Goal: Task Accomplishment & Management: Complete application form

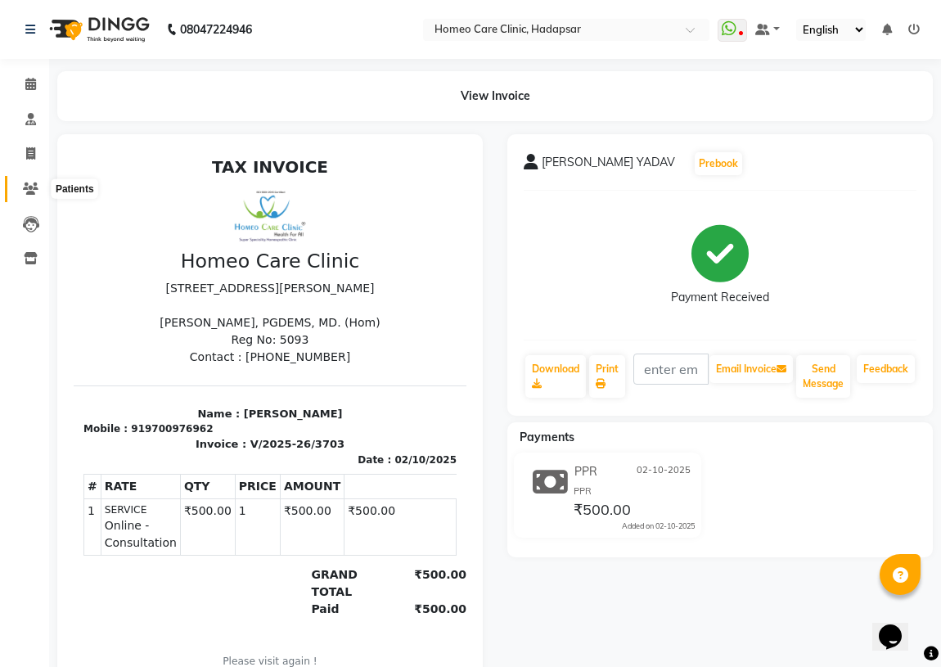
click at [29, 187] on icon at bounding box center [31, 189] width 16 height 12
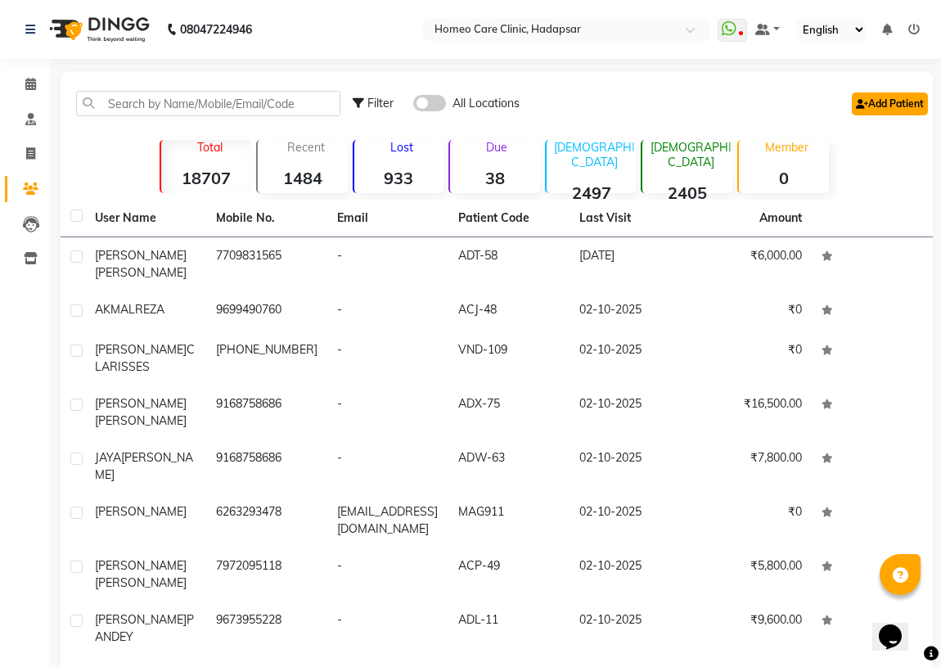
click at [894, 109] on link "Add Patient" at bounding box center [890, 103] width 76 height 23
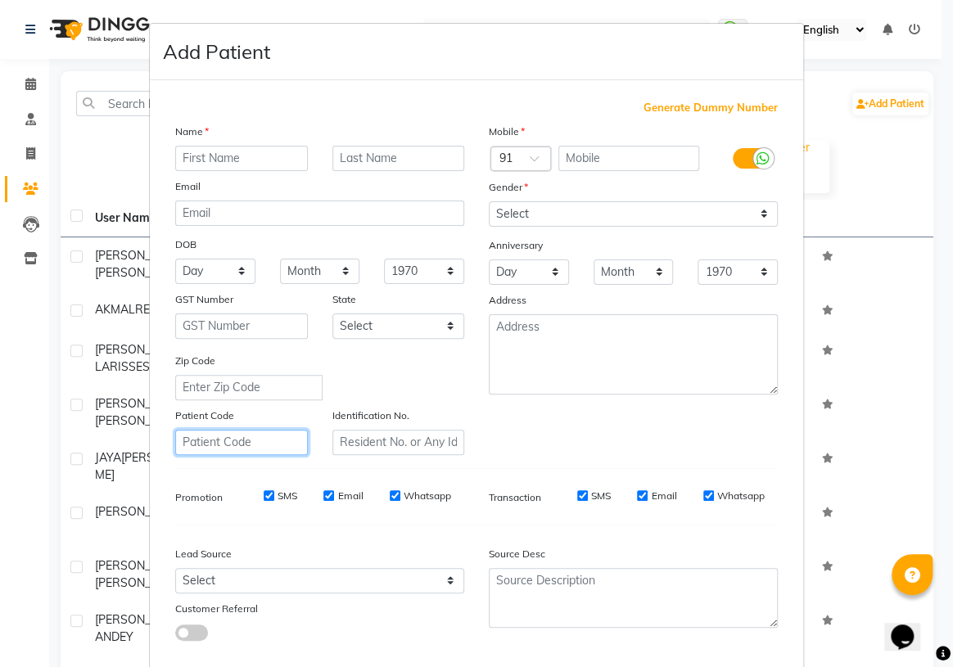
click at [219, 444] on input "text" at bounding box center [241, 442] width 133 height 25
drag, startPoint x: 241, startPoint y: 442, endPoint x: 29, endPoint y: 448, distance: 212.1
click at [48, 448] on ngb-modal-window "Add Patient Generate Dummy Number Name Email DOB Day 01 02 03 04 05 06 07 08 09…" at bounding box center [476, 333] width 953 height 667
type input "VND-430"
click at [372, 440] on input "text" at bounding box center [398, 442] width 133 height 25
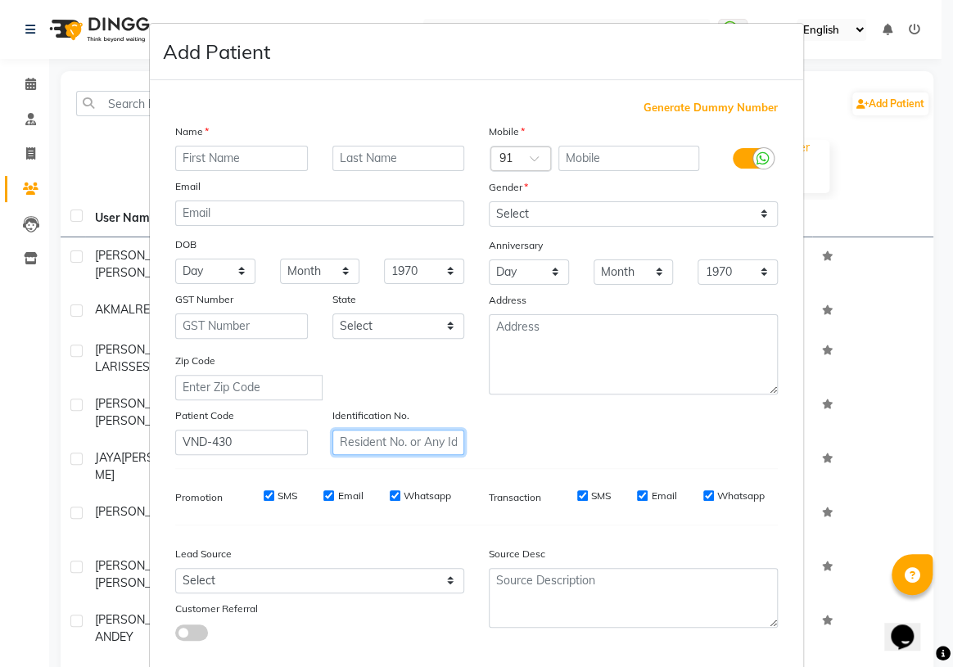
paste input "VND-430"
type input "VND-430"
click at [221, 157] on input "text" at bounding box center [241, 158] width 133 height 25
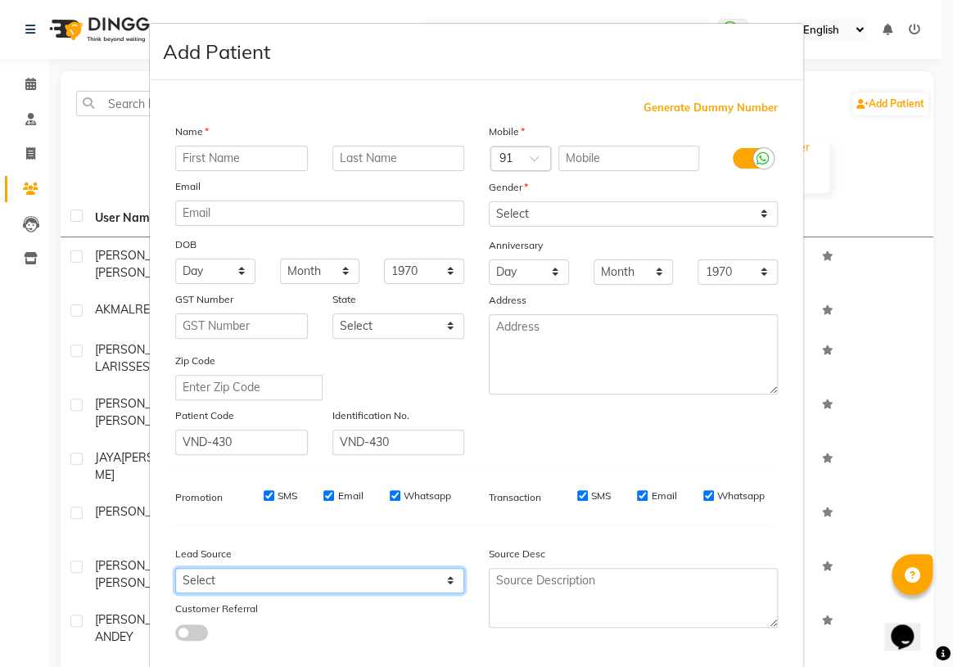
click at [282, 585] on select "Select Walk-in Referral Internet Friend Word of Mouth Advertisement Facebook Ju…" at bounding box center [319, 580] width 289 height 25
select select "51696"
click at [175, 571] on select "Select Walk-in Referral Internet Friend Word of Mouth Advertisement Facebook Ju…" at bounding box center [319, 580] width 289 height 25
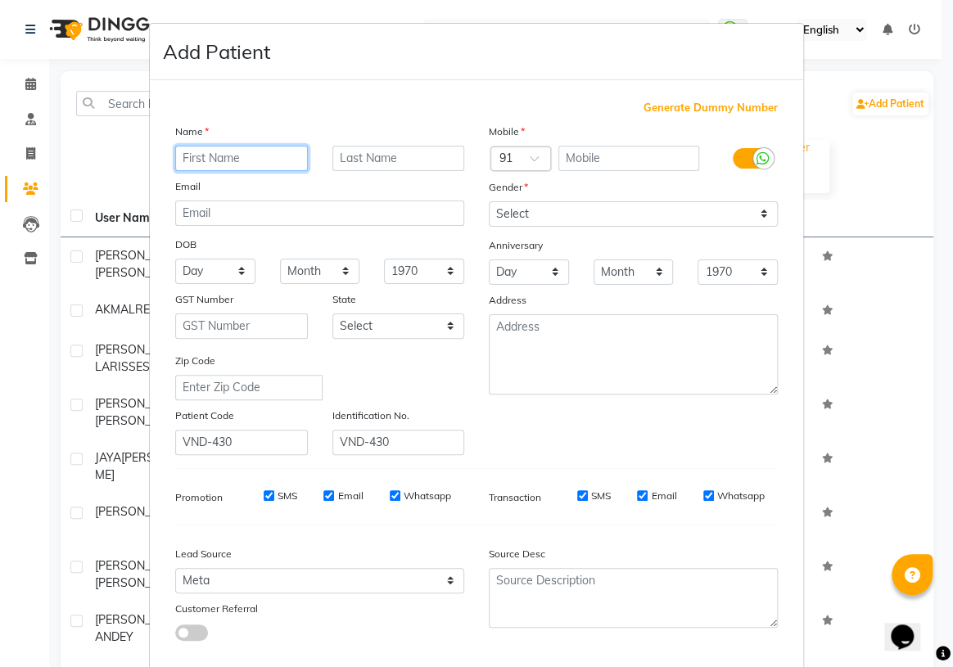
click at [249, 162] on input "text" at bounding box center [241, 158] width 133 height 25
type input "[PERSON_NAME]"
click at [620, 151] on input "text" at bounding box center [629, 158] width 142 height 25
type input "9579743291"
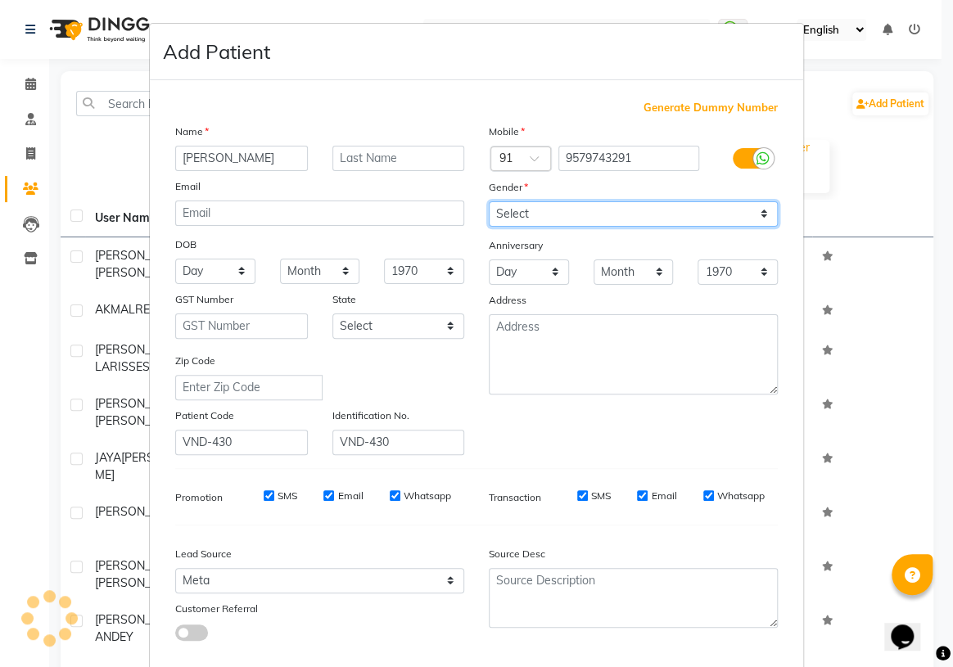
drag, startPoint x: 561, startPoint y: 213, endPoint x: 543, endPoint y: 225, distance: 21.8
click at [561, 214] on select "Select [DEMOGRAPHIC_DATA] [DEMOGRAPHIC_DATA] Other Prefer Not To Say" at bounding box center [633, 213] width 289 height 25
select select "[DEMOGRAPHIC_DATA]"
click at [489, 201] on select "Select [DEMOGRAPHIC_DATA] [DEMOGRAPHIC_DATA] Other Prefer Not To Say" at bounding box center [633, 213] width 289 height 25
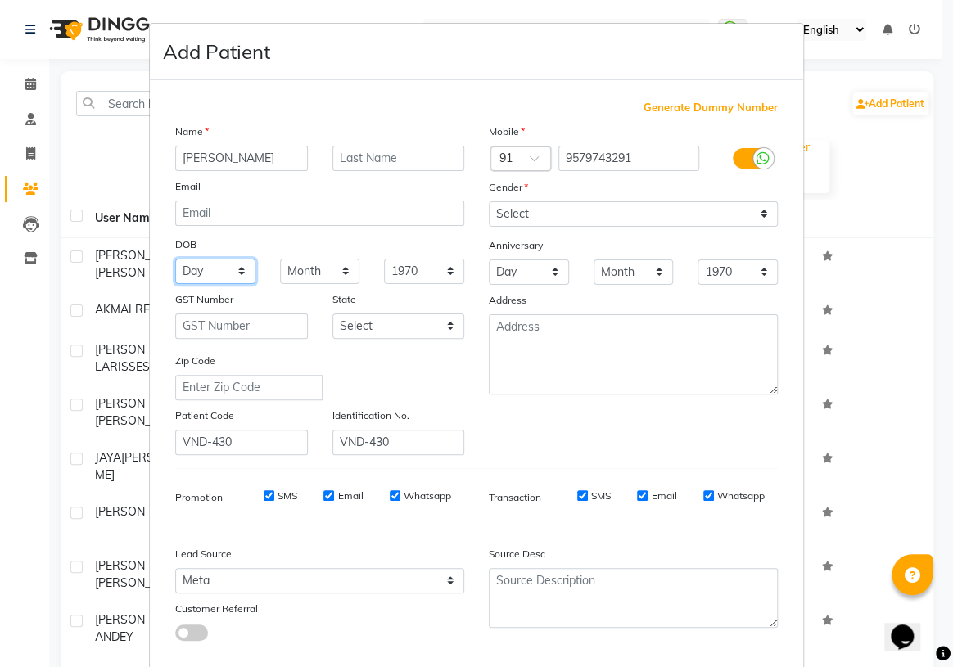
click at [211, 270] on select "Day 01 02 03 04 05 06 07 08 09 10 11 12 13 14 15 16 17 18 19 20 21 22 23 24 25 …" at bounding box center [215, 271] width 80 height 25
select select "06"
click at [175, 259] on select "Day 01 02 03 04 05 06 07 08 09 10 11 12 13 14 15 16 17 18 19 20 21 22 23 24 25 …" at bounding box center [215, 271] width 80 height 25
click at [319, 262] on select "Month January February March April May June July August September October Novem…" at bounding box center [320, 271] width 80 height 25
select select "11"
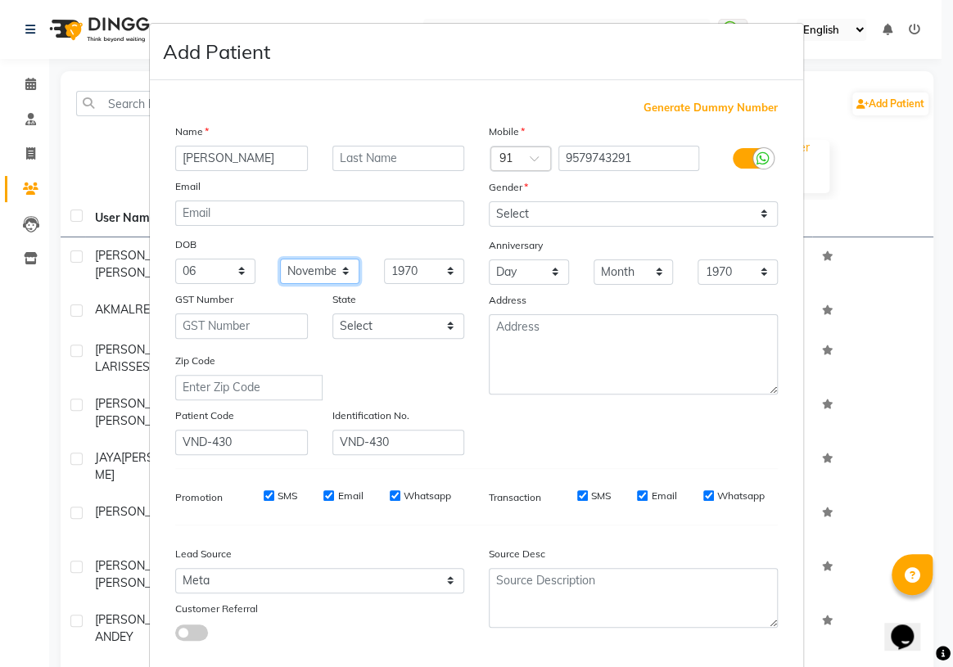
click at [280, 259] on select "Month January February March April May June July August September October Novem…" at bounding box center [320, 271] width 80 height 25
click at [413, 270] on select "1940 1941 1942 1943 1944 1945 1946 1947 1948 1949 1950 1951 1952 1953 1954 1955…" at bounding box center [424, 271] width 80 height 25
select select "2022"
click at [384, 259] on select "1940 1941 1942 1943 1944 1945 1946 1947 1948 1949 1950 1951 1952 1953 1954 1955…" at bounding box center [424, 271] width 80 height 25
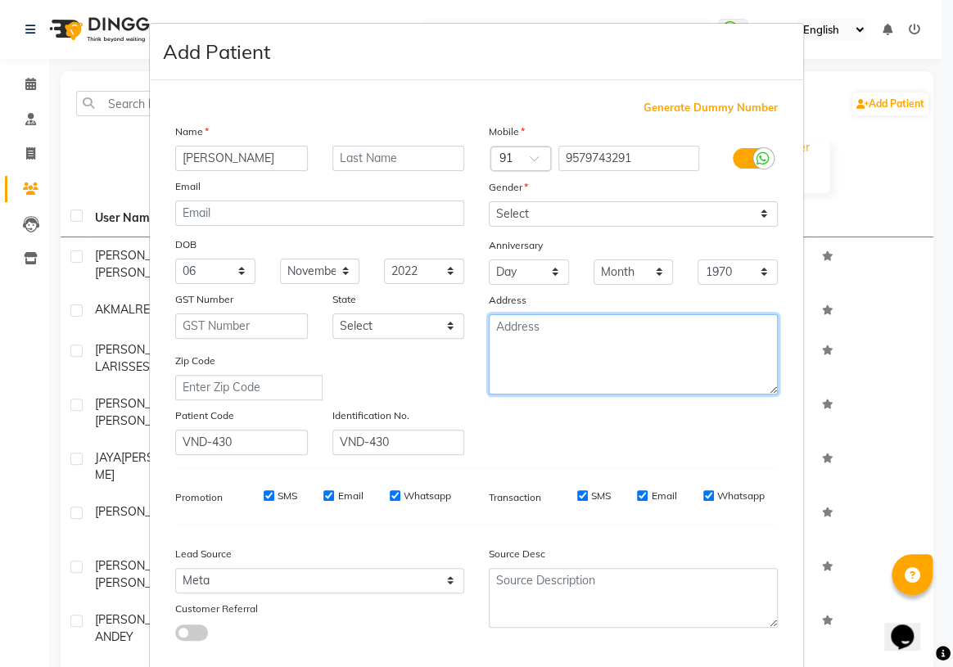
click at [516, 350] on textarea at bounding box center [633, 354] width 289 height 80
paste textarea "Vinayaka Apartment [GEOGRAPHIC_DATA] [GEOGRAPHIC_DATA] dist [GEOGRAPHIC_DATA] 4…"
type textarea "Vinayaka Apartment [GEOGRAPHIC_DATA] [GEOGRAPHIC_DATA] dist [GEOGRAPHIC_DATA] 4…"
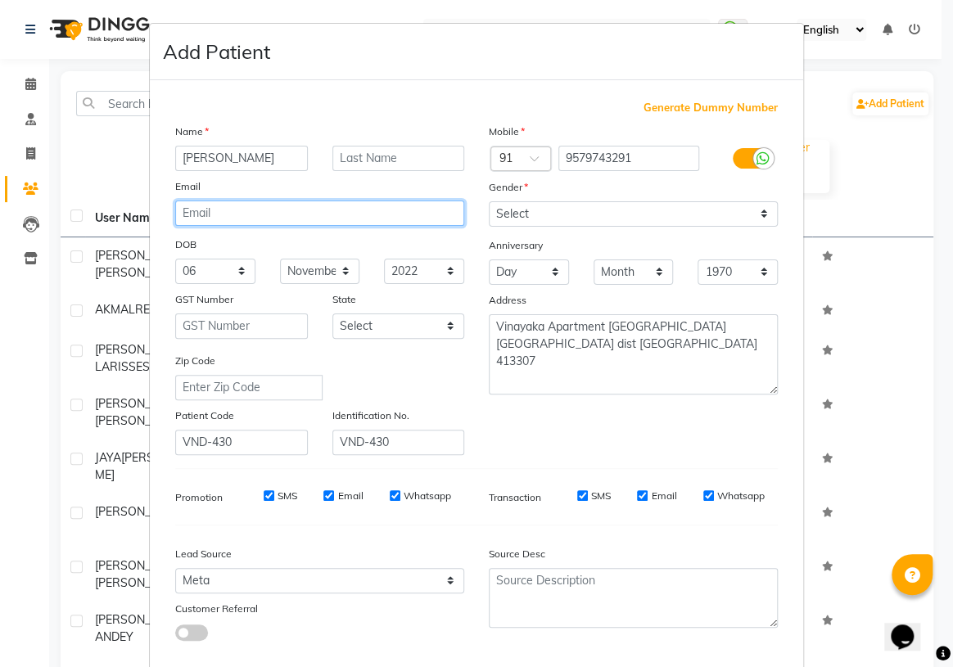
click at [214, 210] on input "email" at bounding box center [319, 213] width 289 height 25
paste input ": [EMAIL_ADDRESS][DOMAIN_NAME]"
click at [183, 214] on input ": [EMAIL_ADDRESS][DOMAIN_NAME]" at bounding box center [319, 213] width 289 height 25
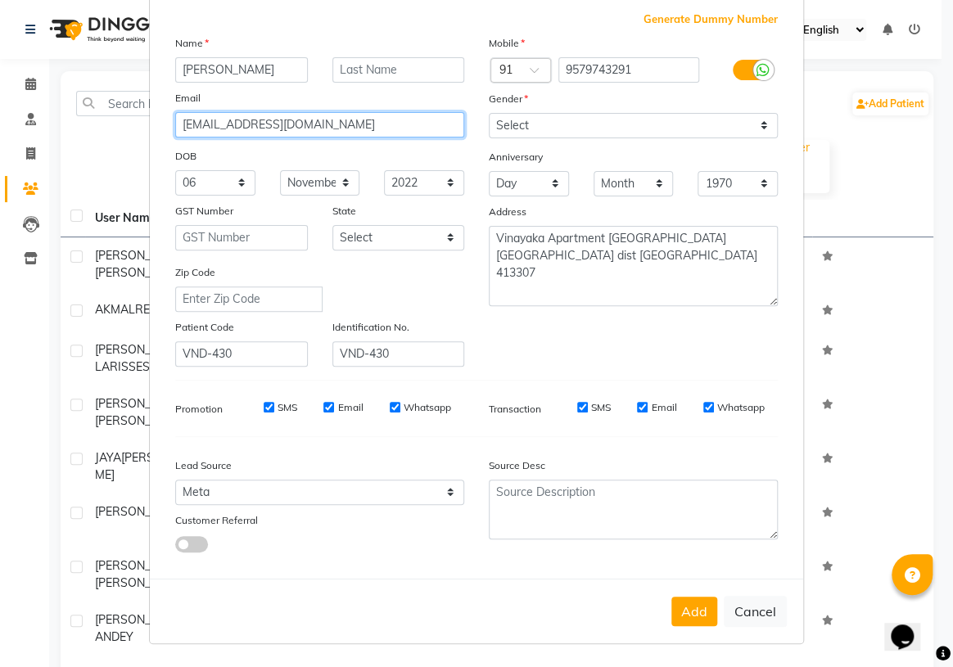
scroll to position [92, 0]
type input "[EMAIL_ADDRESS][DOMAIN_NAME]"
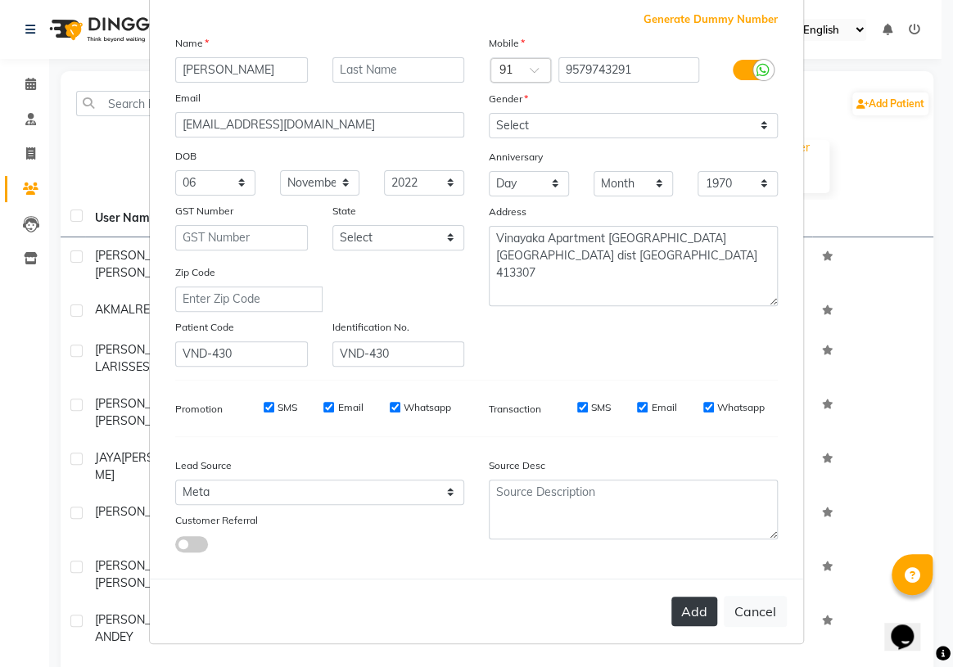
click at [683, 619] on button "Add" at bounding box center [694, 611] width 46 height 29
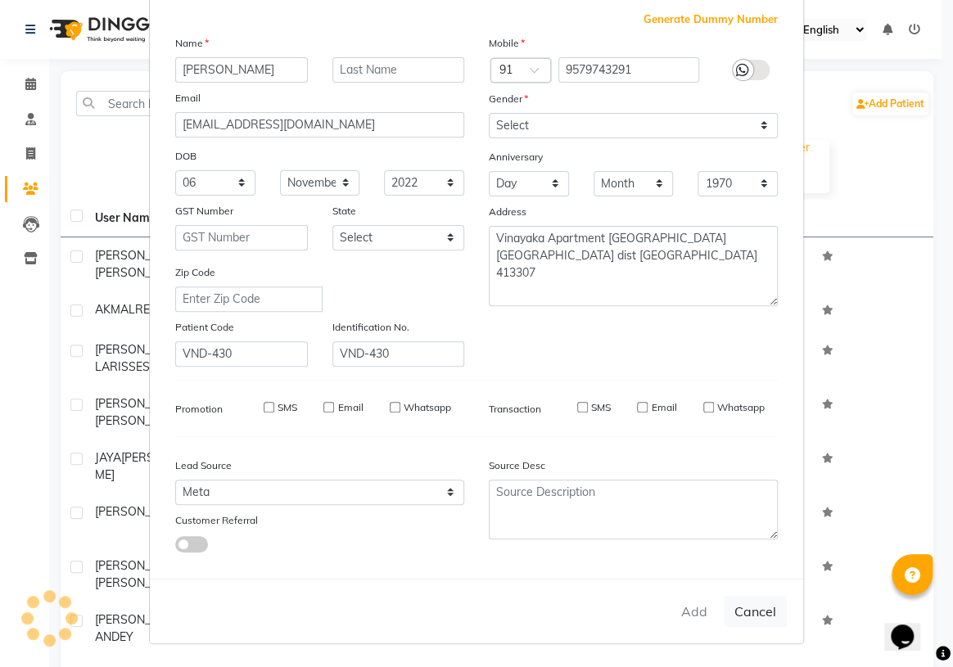
select select
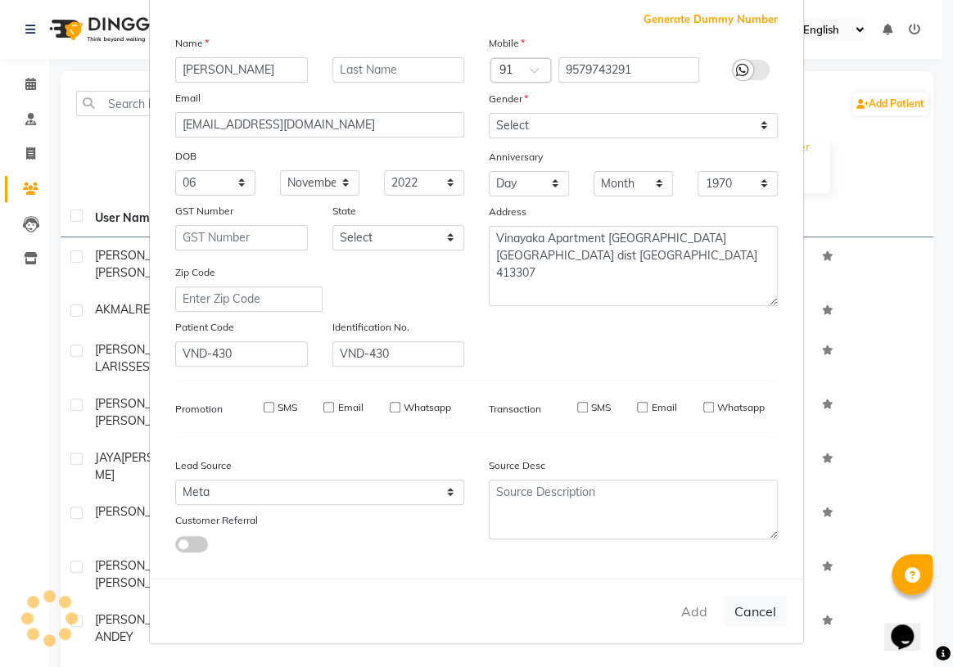
select select
checkbox input "false"
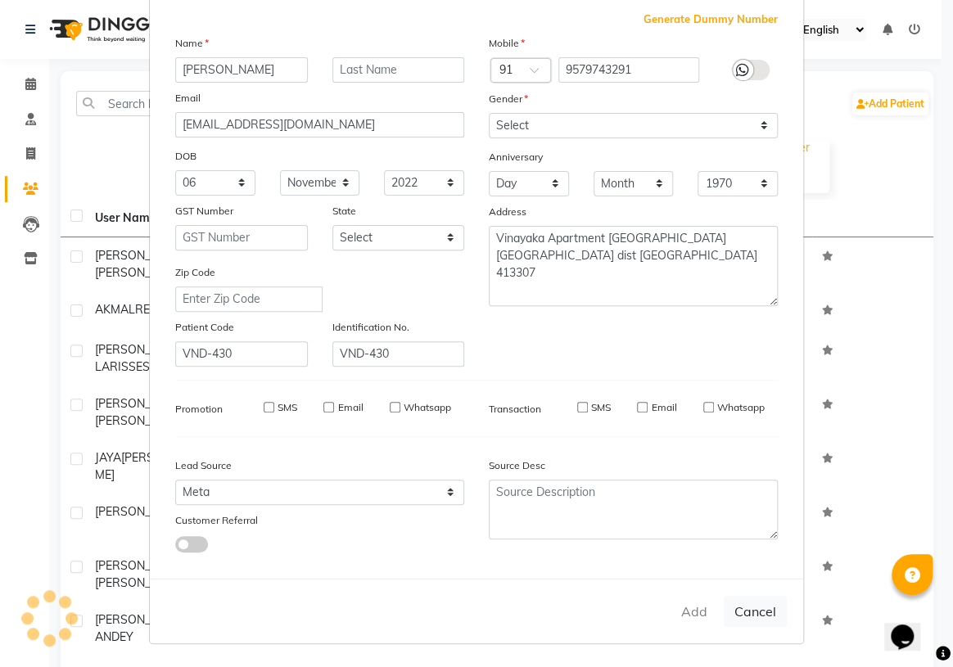
checkbox input "false"
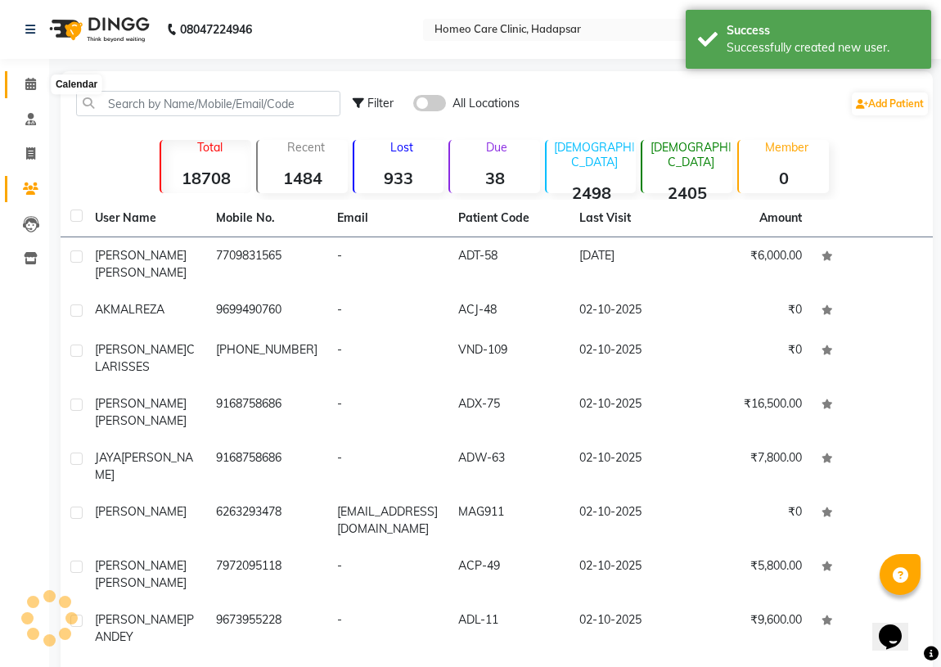
click at [26, 81] on icon at bounding box center [30, 84] width 11 height 12
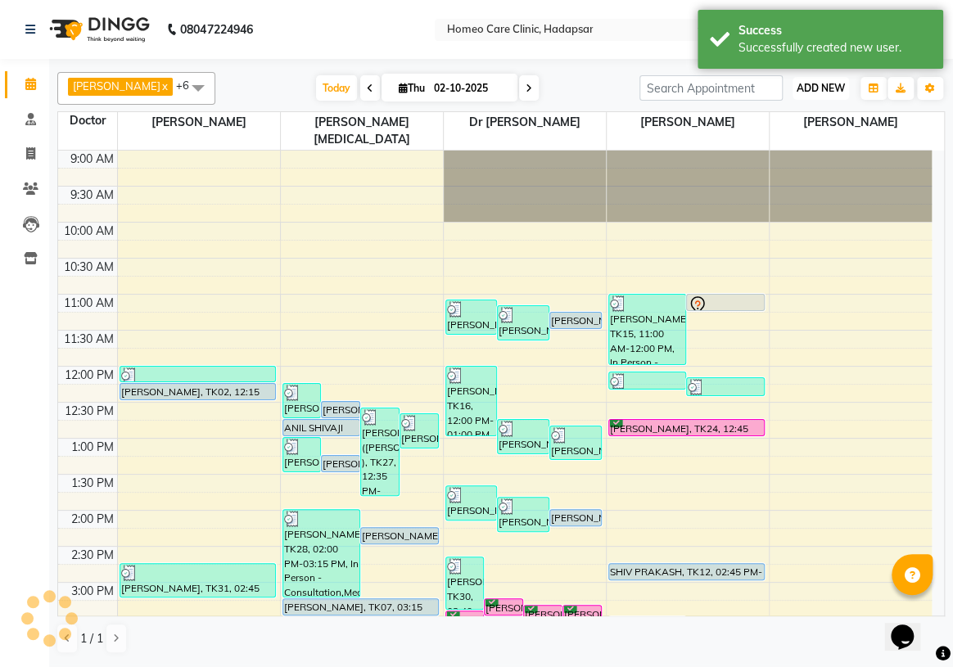
click at [811, 88] on span "ADD NEW" at bounding box center [820, 88] width 48 height 12
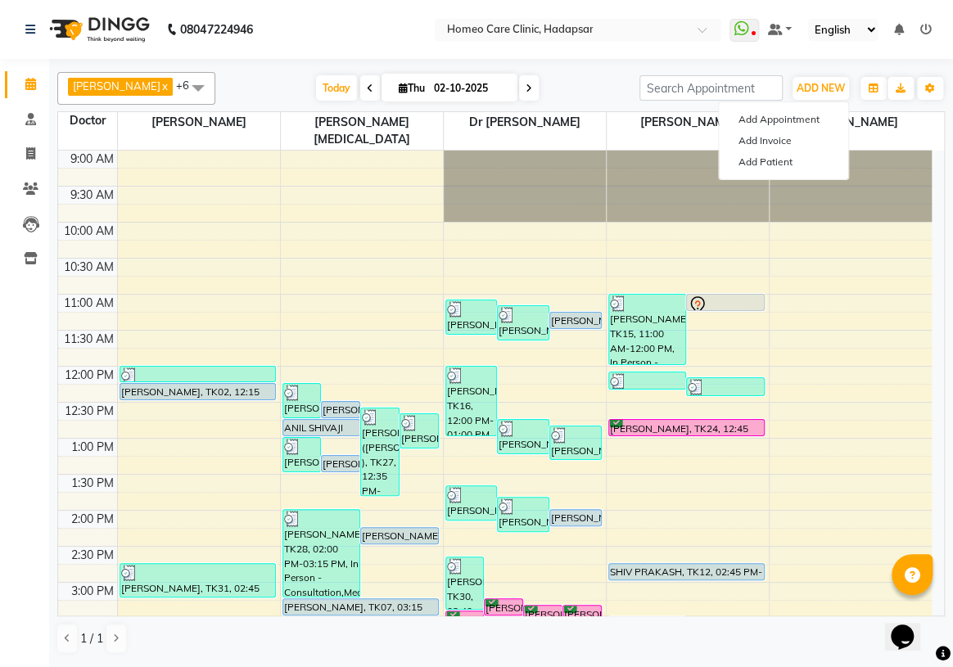
click at [539, 88] on span at bounding box center [529, 87] width 20 height 25
type input "03-10-2025"
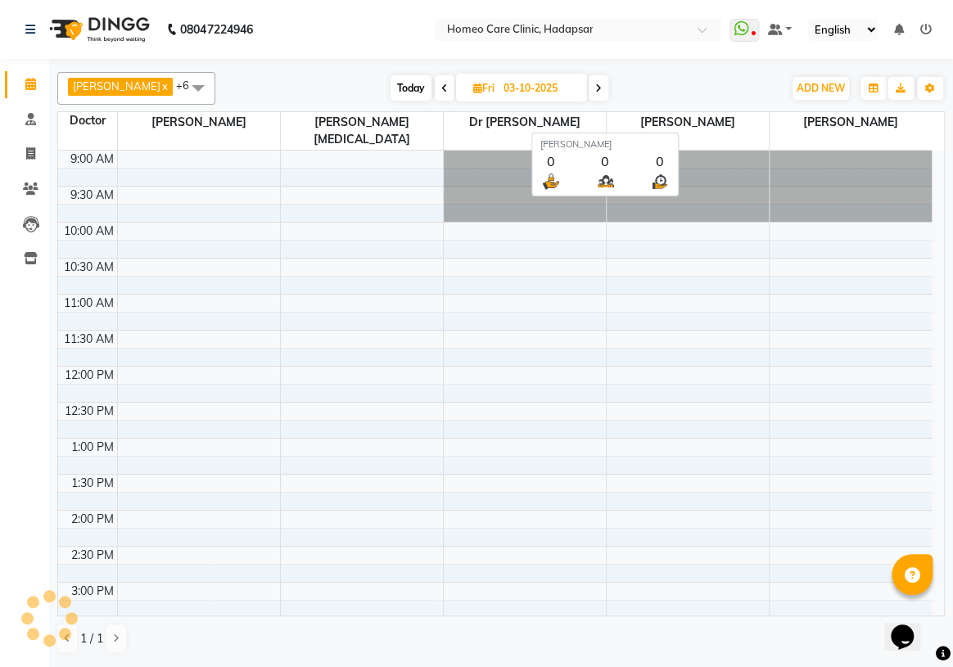
scroll to position [521, 0]
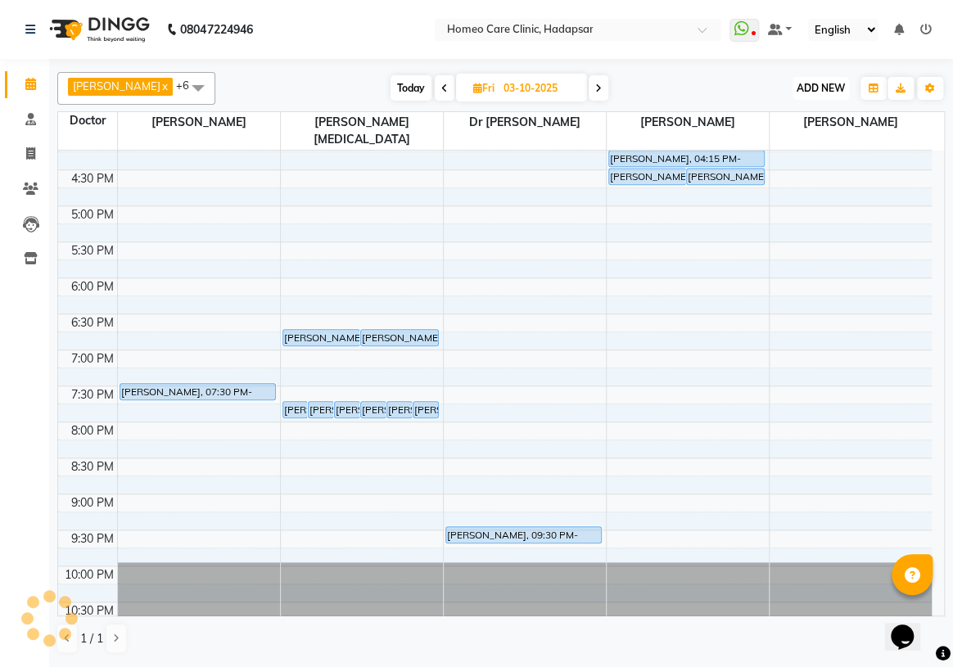
click at [832, 91] on span "ADD NEW" at bounding box center [820, 88] width 48 height 12
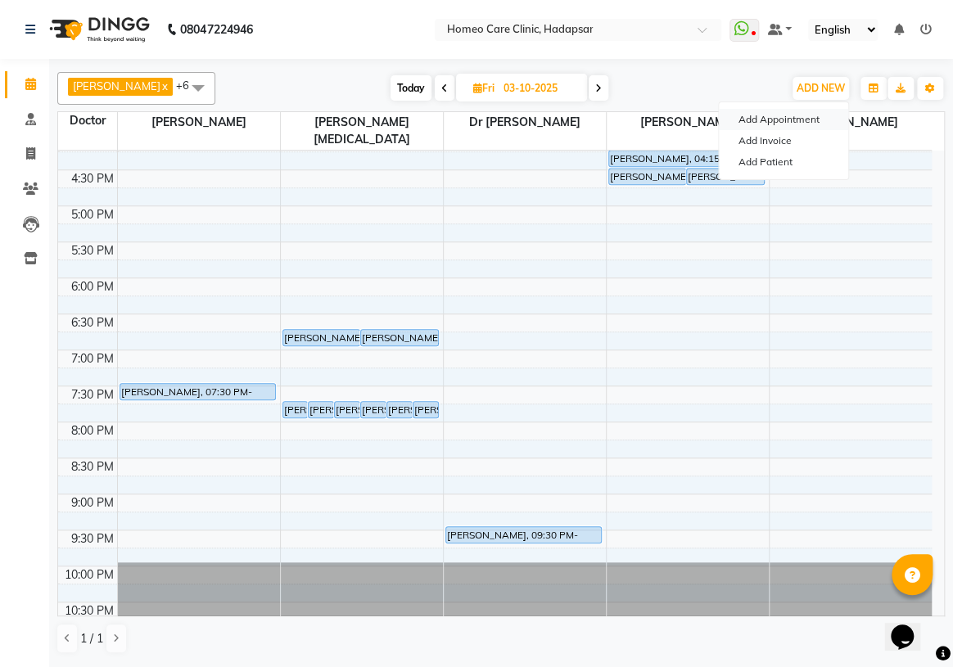
click at [795, 119] on button "Add Appointment" at bounding box center [783, 119] width 129 height 21
select select "tentative"
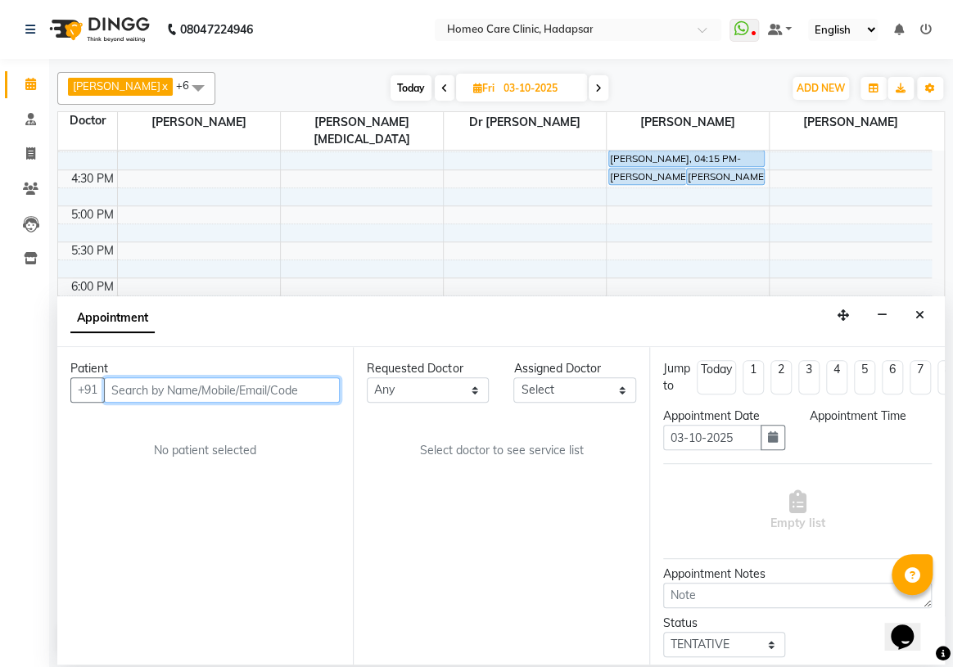
select select "600"
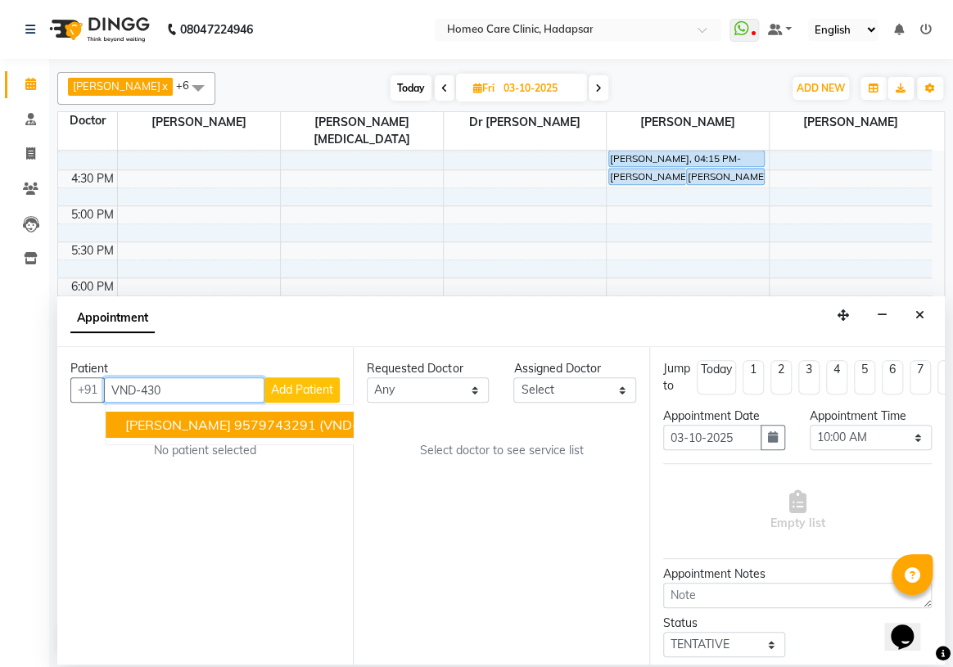
click at [253, 418] on ngb-highlight "9579743291" at bounding box center [275, 425] width 82 height 16
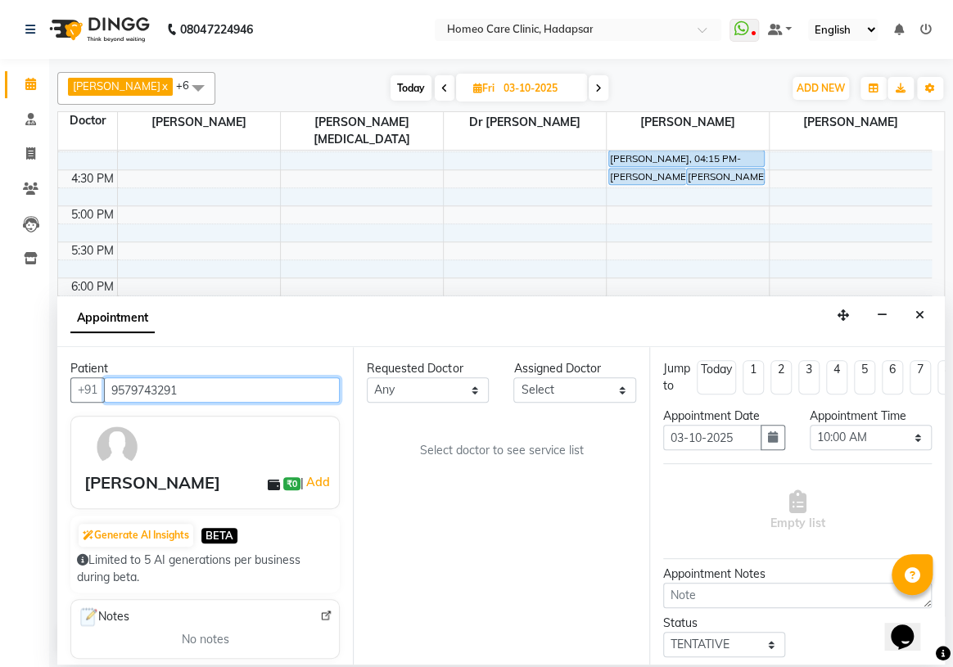
type input "9579743291"
click at [550, 381] on select "Select Dingg Support [PERSON_NAME] [PERSON_NAME] [PERSON_NAME] [PERSON_NAME][ME…" at bounding box center [574, 389] width 122 height 25
select select "70882"
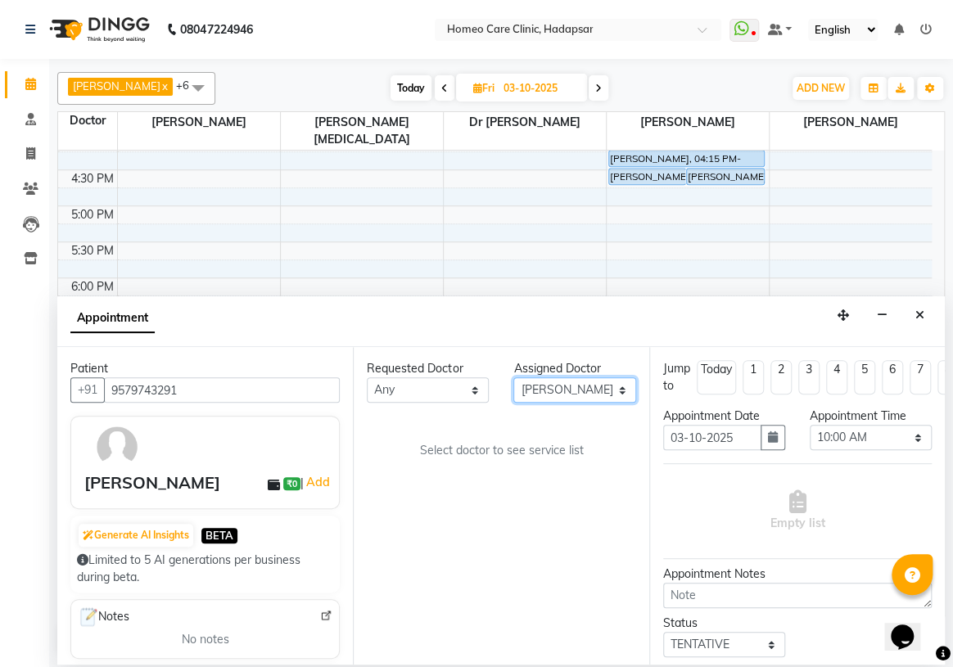
click at [513, 377] on select "Select Dingg Support [PERSON_NAME] [PERSON_NAME] [PERSON_NAME] [PERSON_NAME][ME…" at bounding box center [574, 389] width 122 height 25
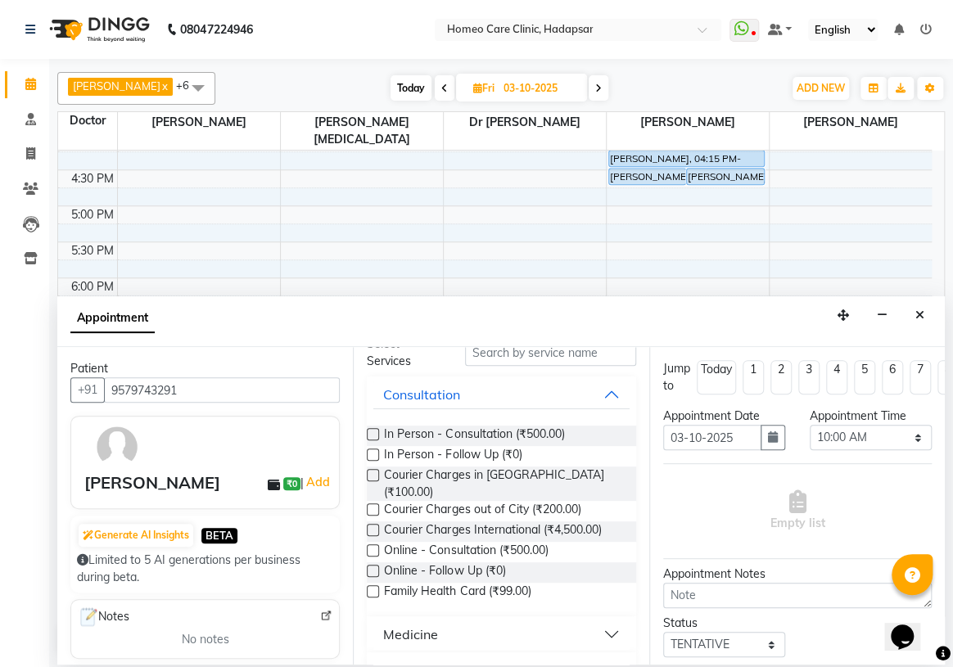
scroll to position [148, 0]
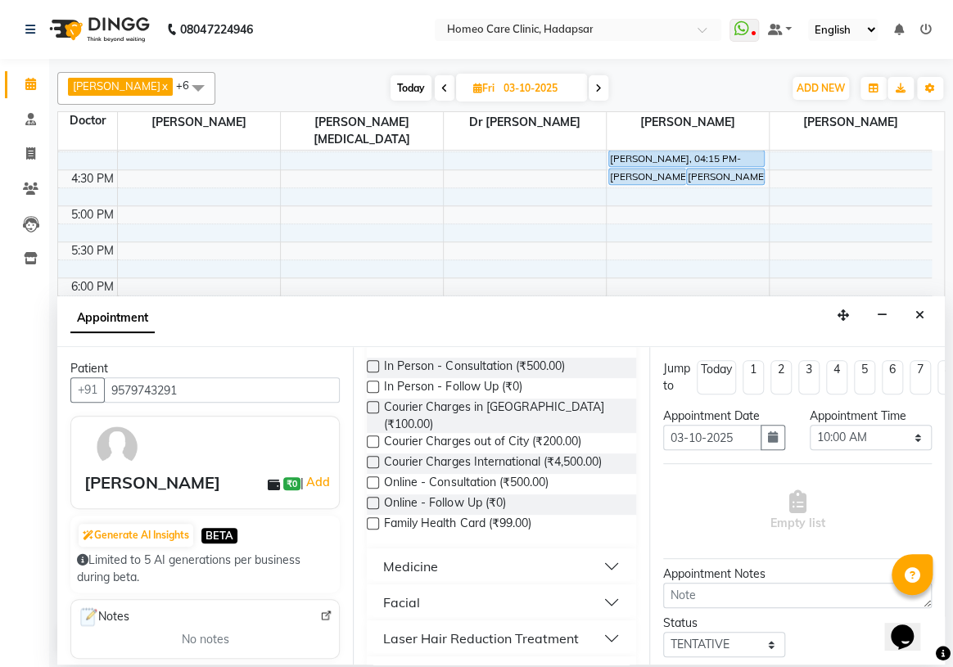
click at [373, 476] on label at bounding box center [373, 482] width 12 height 12
click at [373, 479] on input "checkbox" at bounding box center [372, 484] width 11 height 11
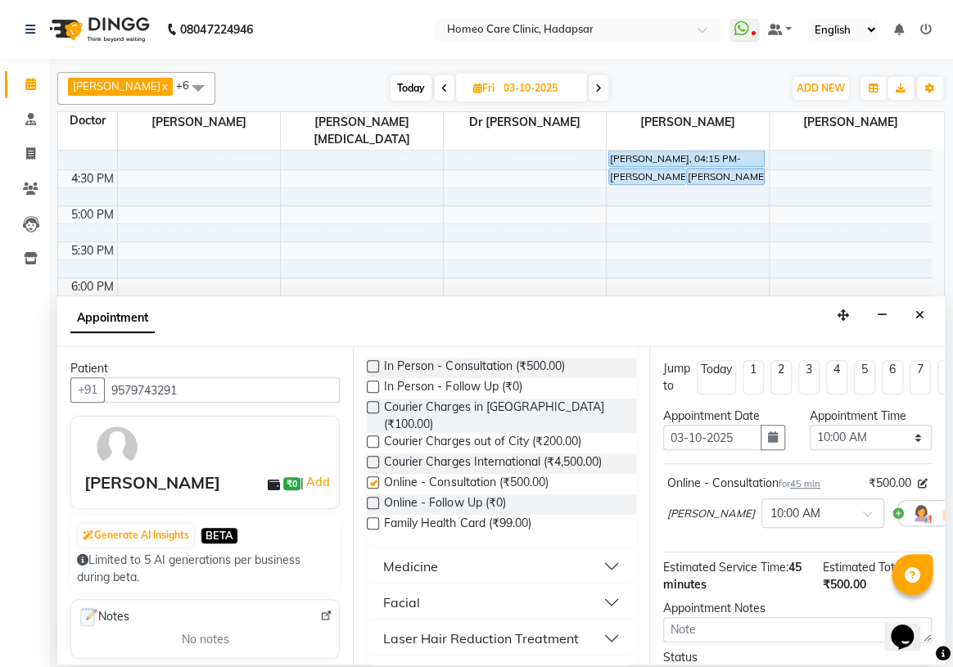
checkbox input "false"
click at [845, 442] on select "Select 10:00 AM 10:05 AM 10:10 AM 10:15 AM 10:20 AM 10:25 AM 10:30 AM 10:35 AM …" at bounding box center [870, 437] width 122 height 25
select select "690"
click at [809, 425] on select "Select 10:00 AM 10:05 AM 10:10 AM 10:15 AM 10:20 AM 10:25 AM 10:30 AM 10:35 AM …" at bounding box center [870, 437] width 122 height 25
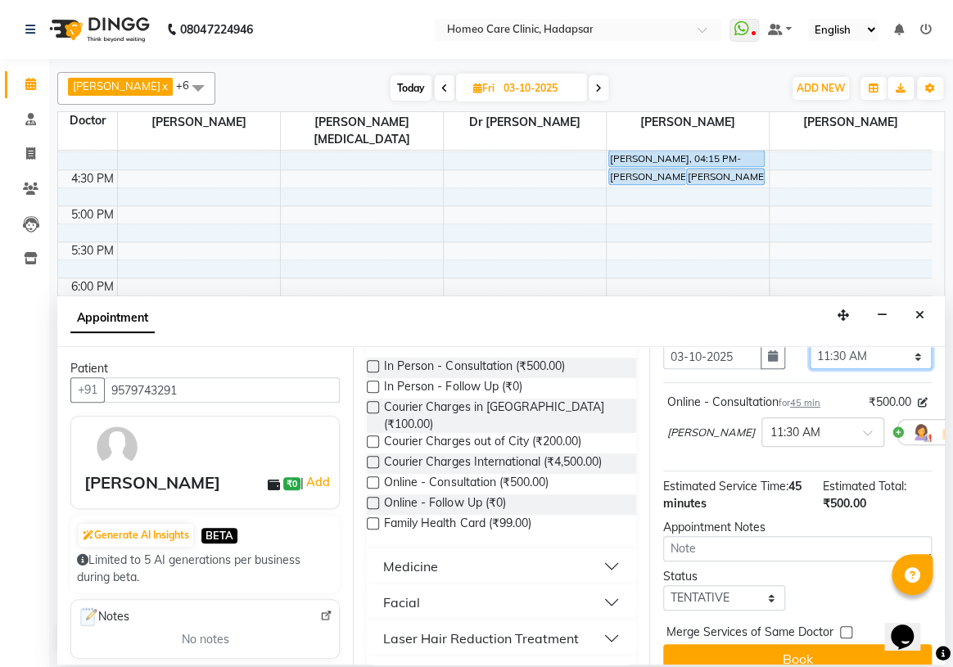
scroll to position [132, 0]
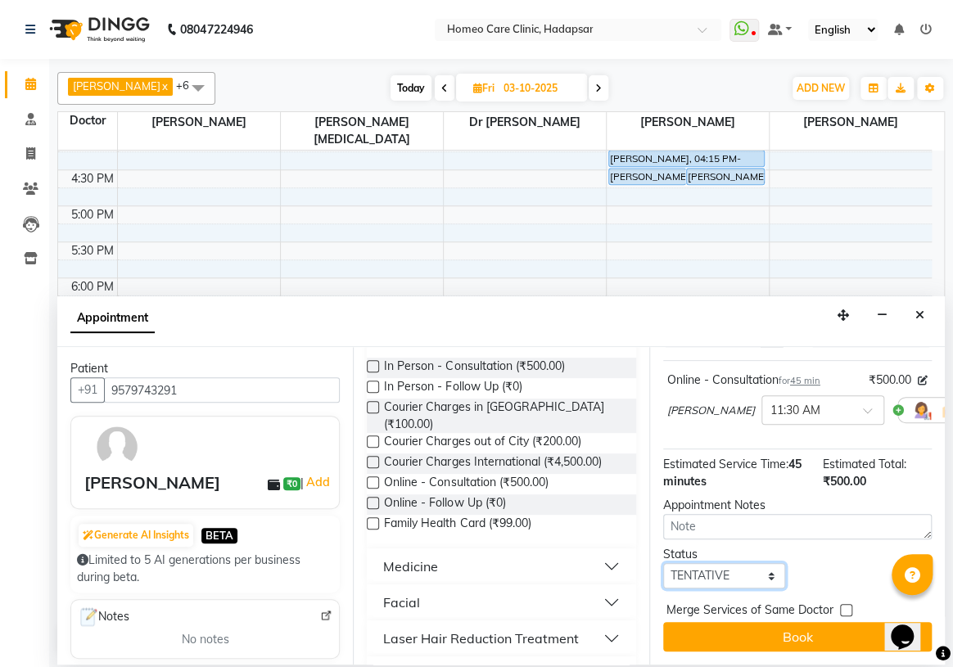
click at [712, 566] on select "Select TENTATIVE CONFIRM UPCOMING" at bounding box center [724, 575] width 122 height 25
select select "confirm booking"
click at [663, 563] on select "Select TENTATIVE CONFIRM UPCOMING" at bounding box center [724, 575] width 122 height 25
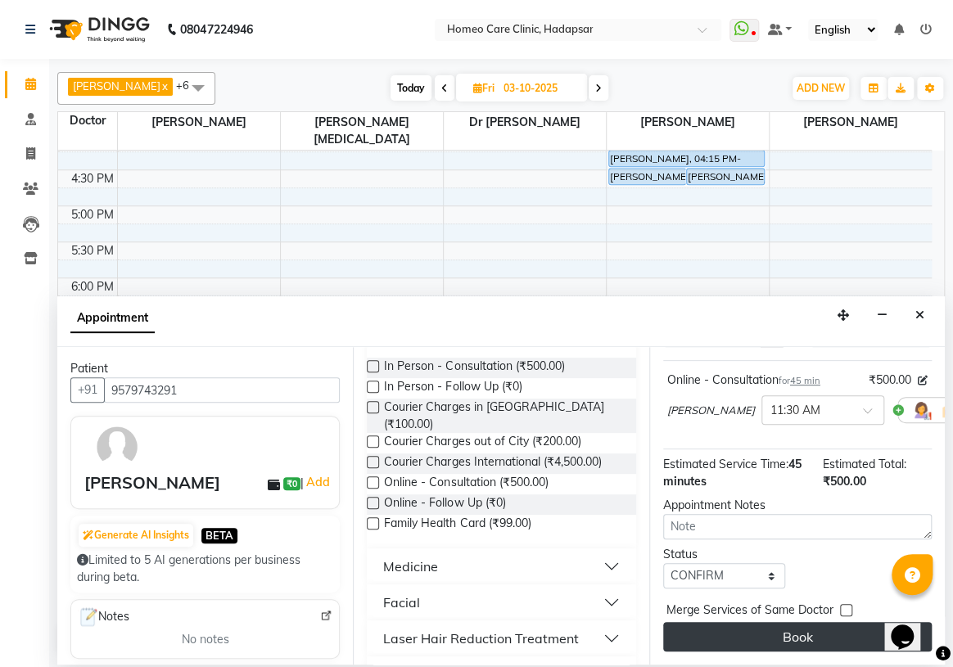
click at [717, 626] on button "Book" at bounding box center [797, 636] width 268 height 29
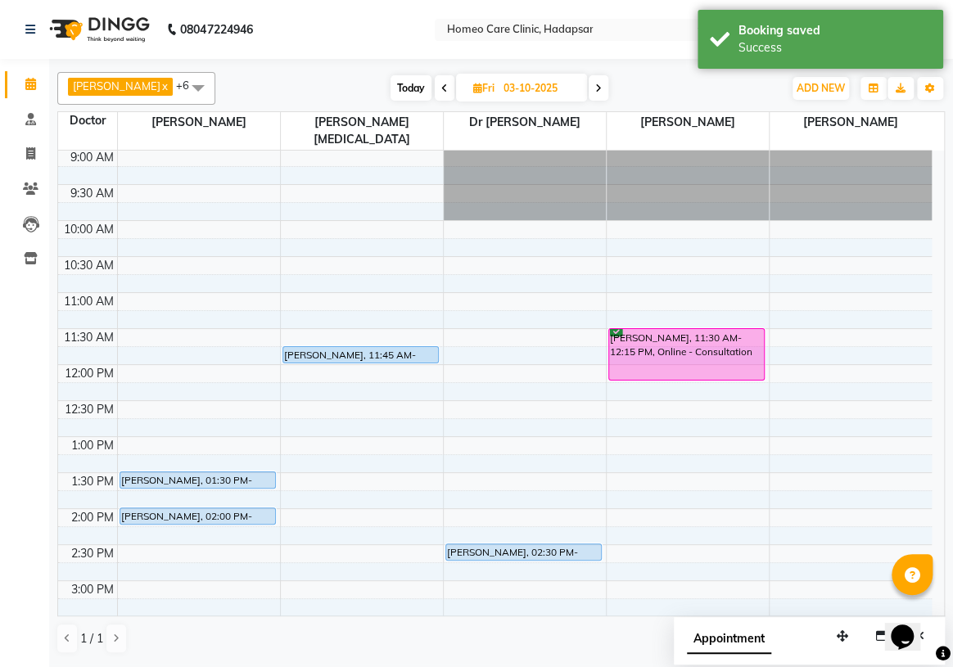
scroll to position [0, 0]
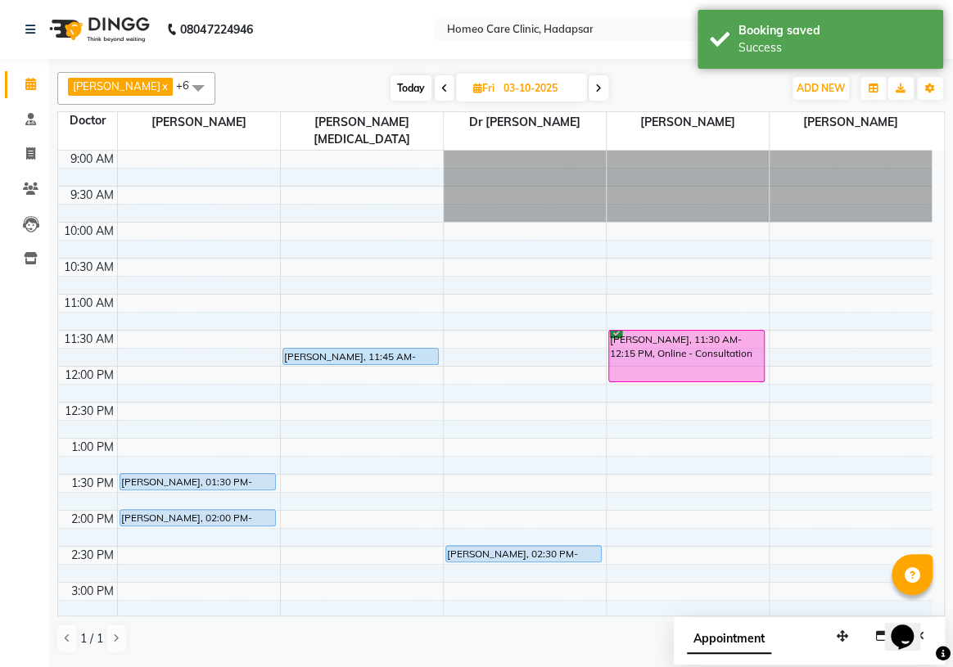
click at [454, 88] on span at bounding box center [445, 87] width 20 height 25
type input "02-10-2025"
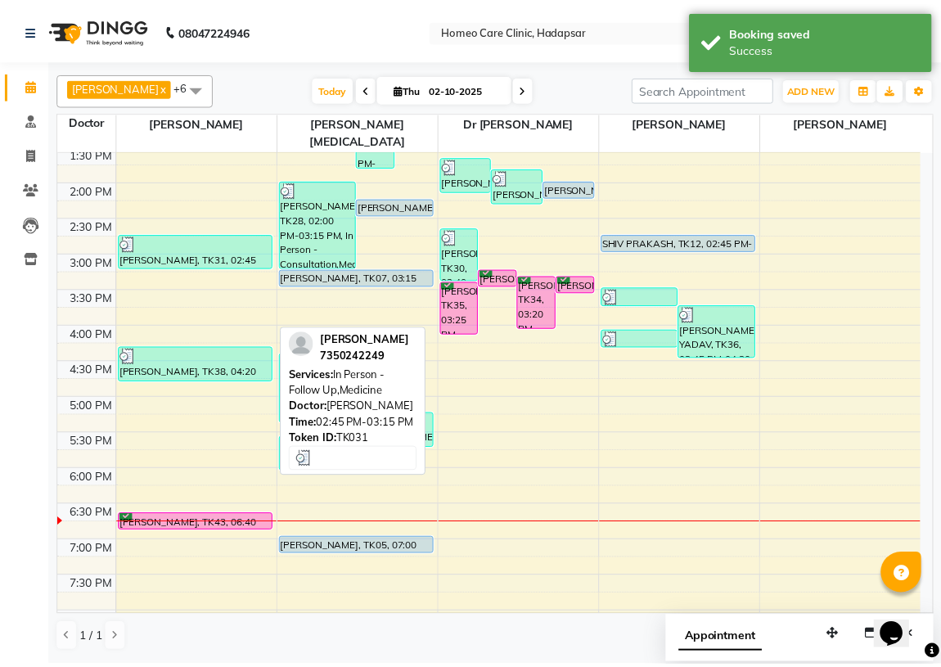
scroll to position [223, 0]
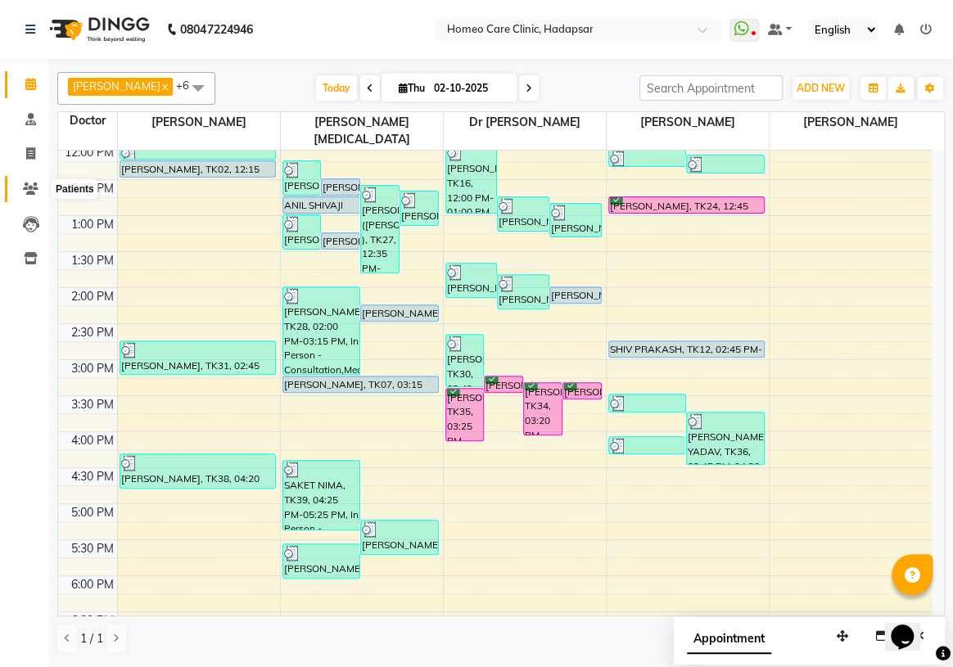
click at [25, 187] on icon at bounding box center [31, 189] width 16 height 12
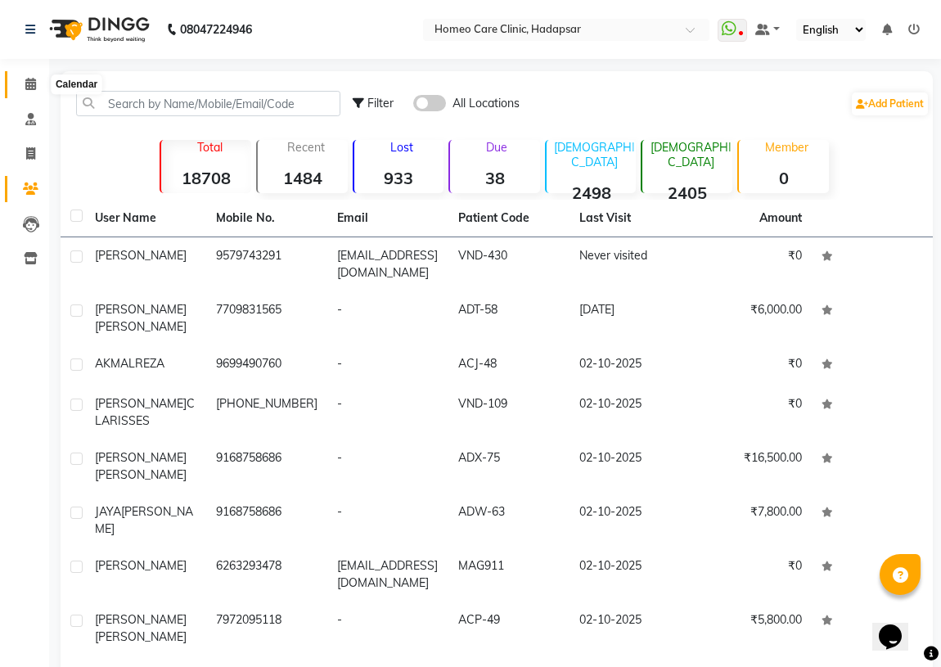
click at [27, 82] on icon at bounding box center [30, 84] width 11 height 12
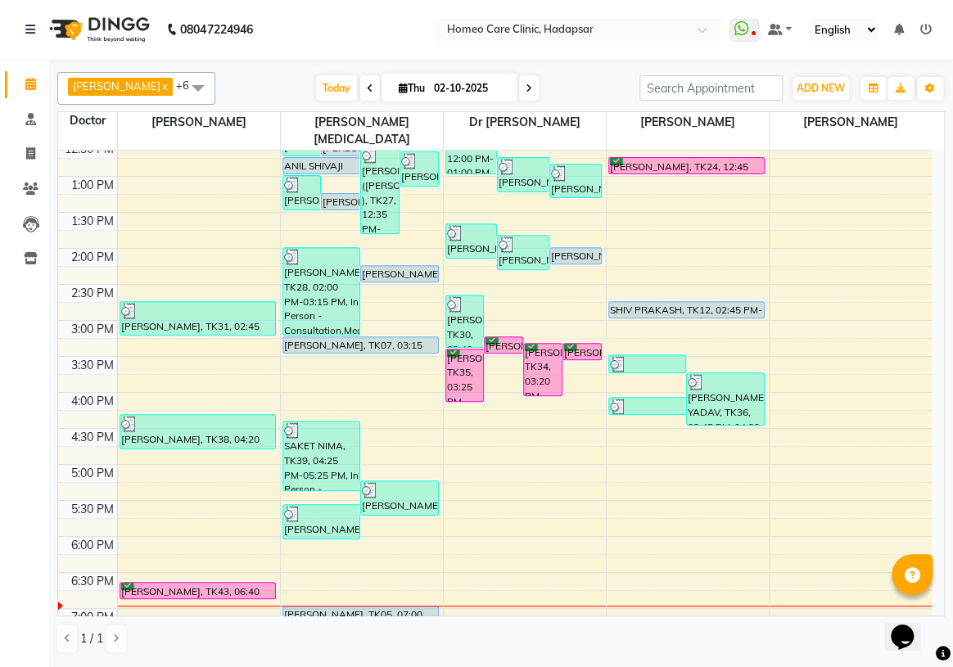
scroll to position [297, 0]
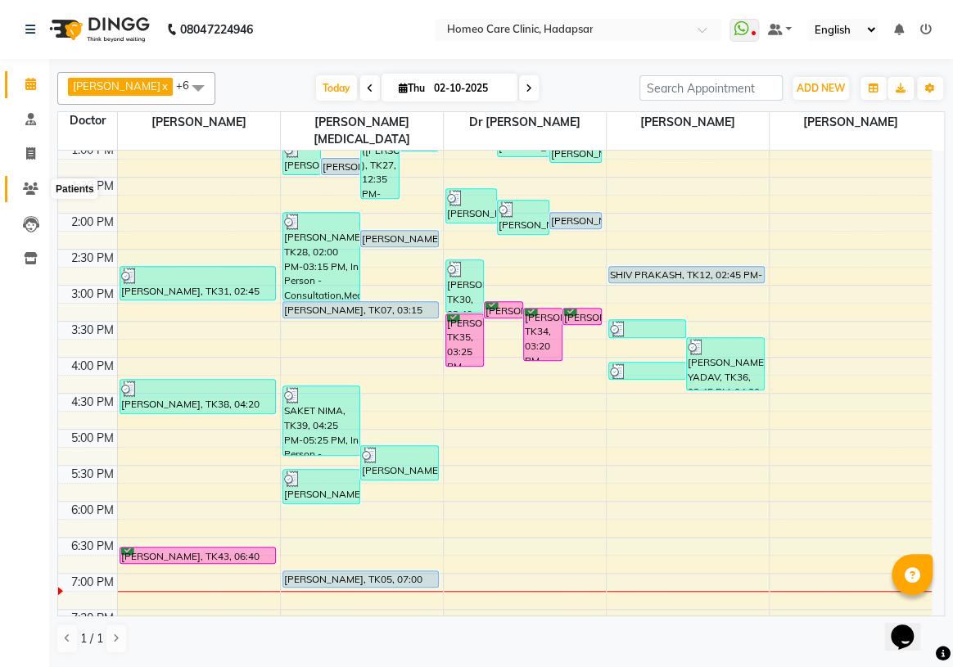
click at [29, 188] on icon at bounding box center [31, 189] width 16 height 12
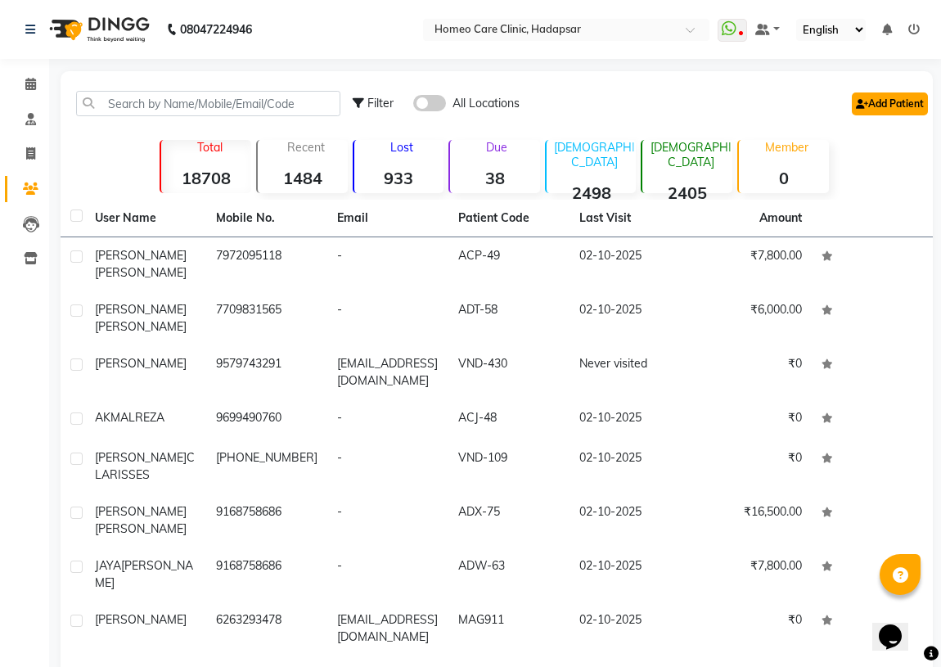
click at [898, 110] on link "Add Patient" at bounding box center [890, 103] width 76 height 23
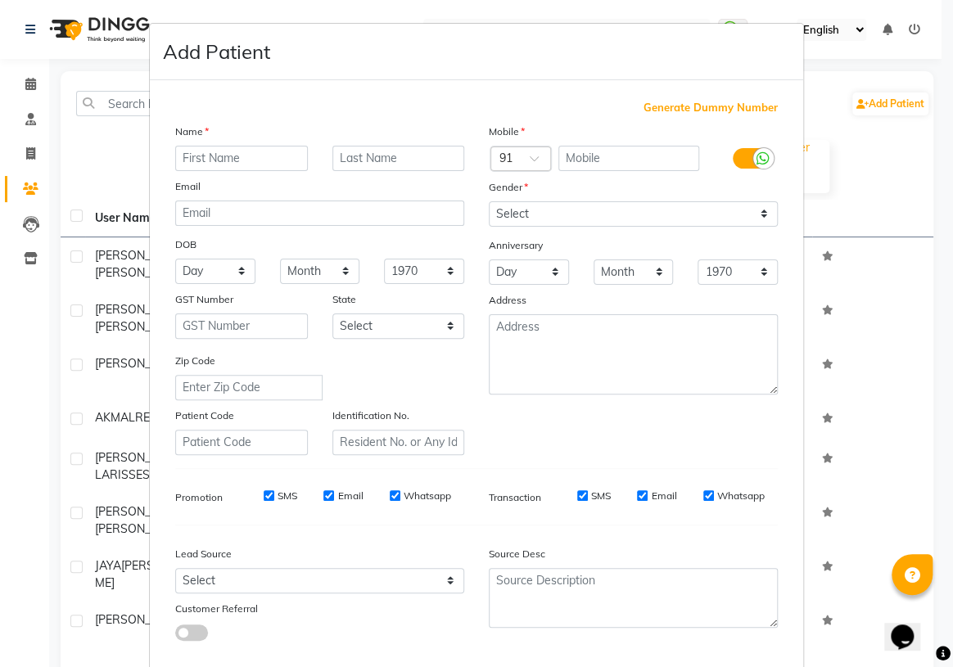
click at [228, 162] on input "text" at bounding box center [241, 158] width 133 height 25
click at [247, 442] on input "text" at bounding box center [241, 442] width 133 height 25
drag, startPoint x: 239, startPoint y: 441, endPoint x: 0, endPoint y: 468, distance: 240.5
click at [0, 467] on ngb-modal-window "Add Patient Generate Dummy Number Name Email DOB Day 01 02 03 04 05 06 07 08 09…" at bounding box center [476, 333] width 953 height 667
type input "VND-431"
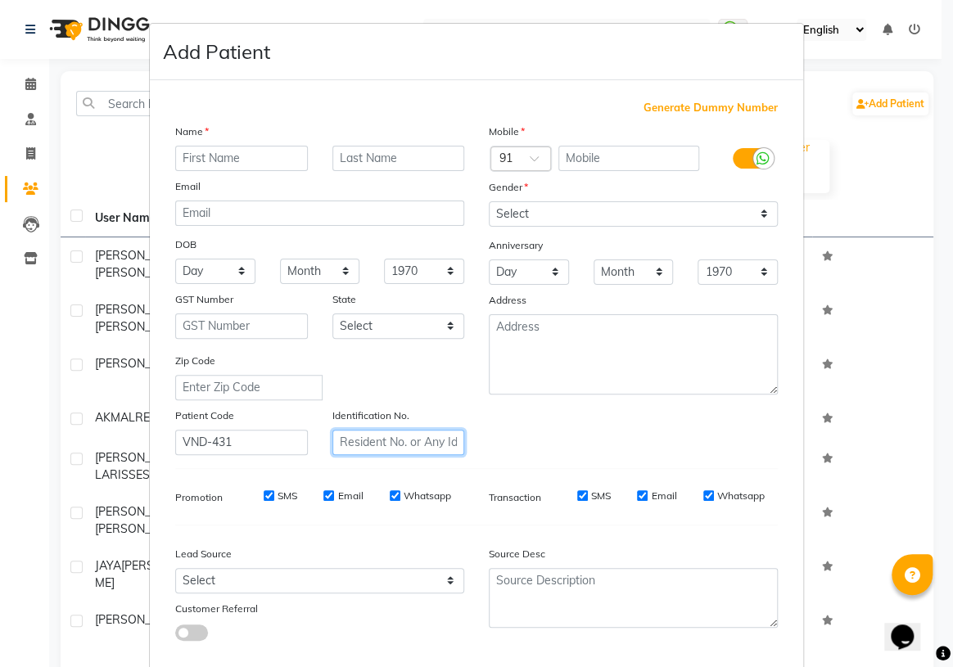
click at [367, 447] on input "text" at bounding box center [398, 442] width 133 height 25
paste input "VND-431"
type input "VND-431"
click at [257, 153] on input "text" at bounding box center [241, 158] width 133 height 25
click at [186, 160] on input "HIYA" at bounding box center [241, 158] width 133 height 25
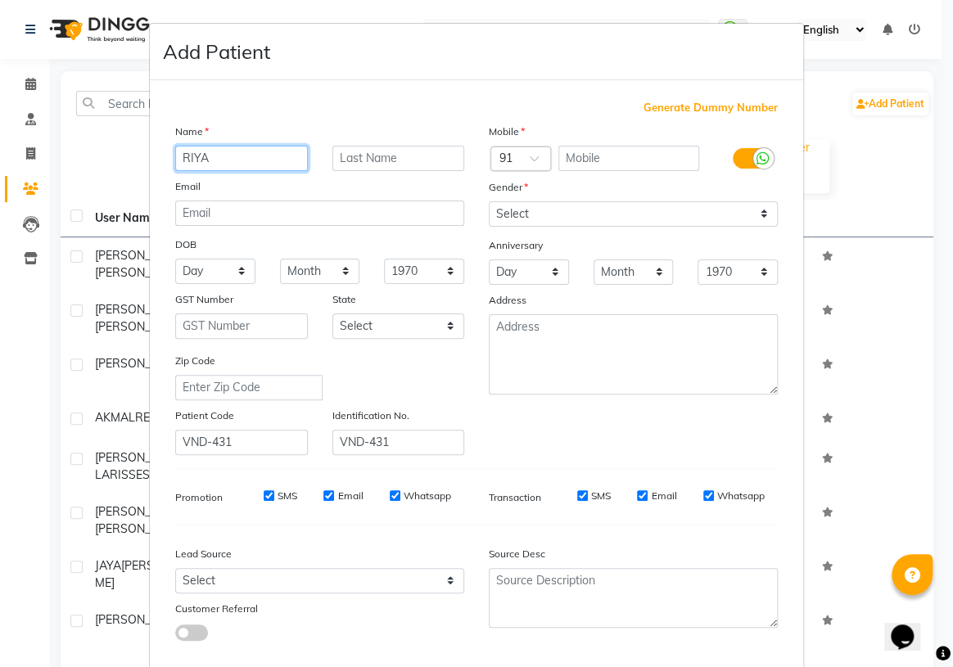
type input "RIYA"
click at [413, 159] on input "text" at bounding box center [398, 158] width 133 height 25
type input "KHAN"
click at [601, 156] on input "text" at bounding box center [629, 158] width 142 height 25
type input "7002921413"
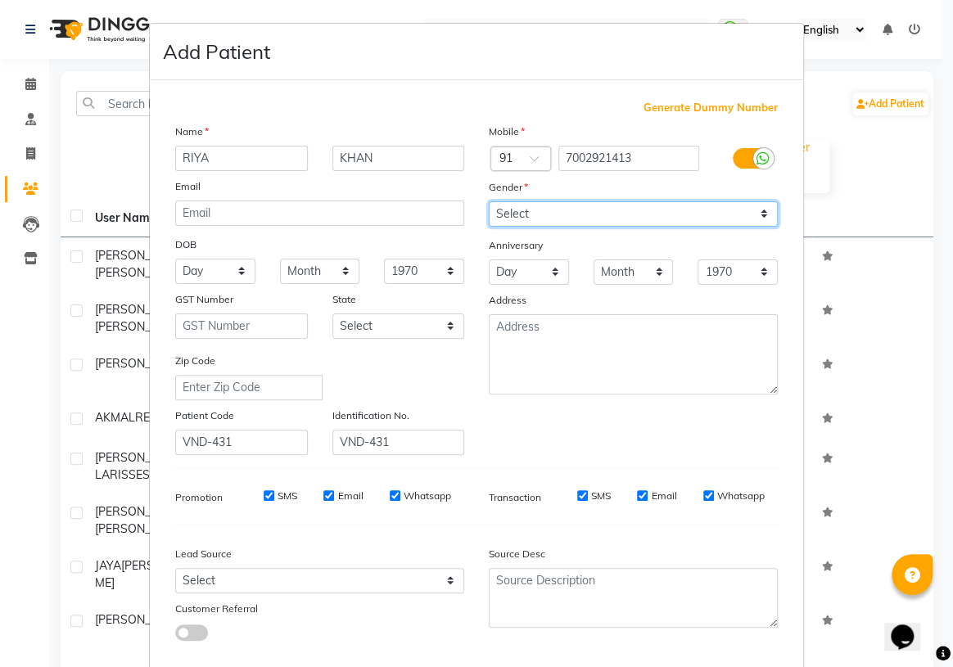
click at [566, 210] on select "Select [DEMOGRAPHIC_DATA] [DEMOGRAPHIC_DATA] Other Prefer Not To Say" at bounding box center [633, 213] width 289 height 25
select select "[DEMOGRAPHIC_DATA]"
click at [489, 201] on select "Select [DEMOGRAPHIC_DATA] [DEMOGRAPHIC_DATA] Other Prefer Not To Say" at bounding box center [633, 213] width 289 height 25
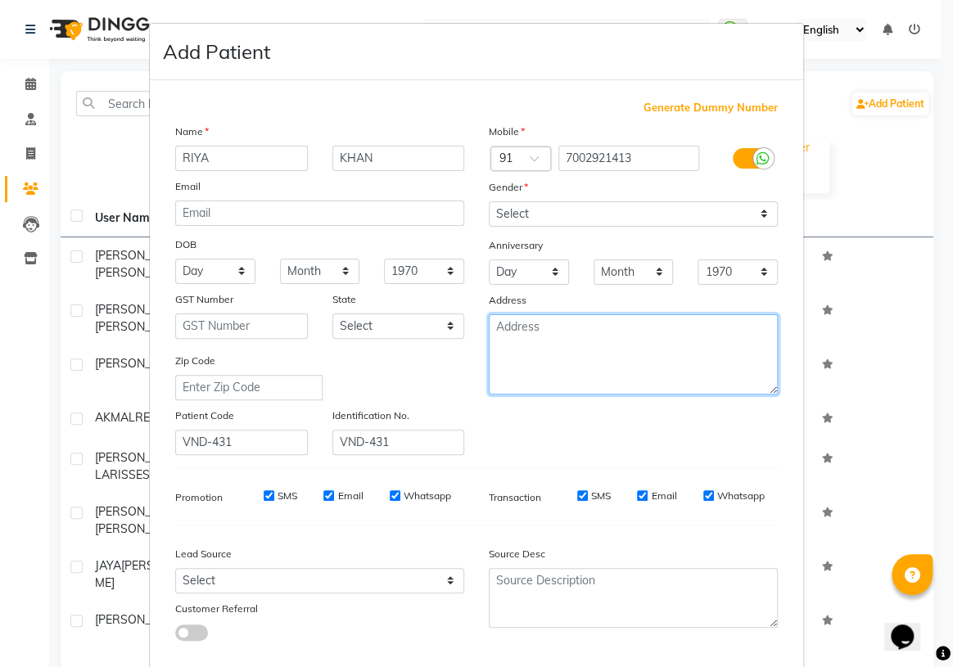
click at [546, 354] on textarea at bounding box center [633, 354] width 289 height 80
type textarea "[PERSON_NAME][GEOGRAPHIC_DATA]"
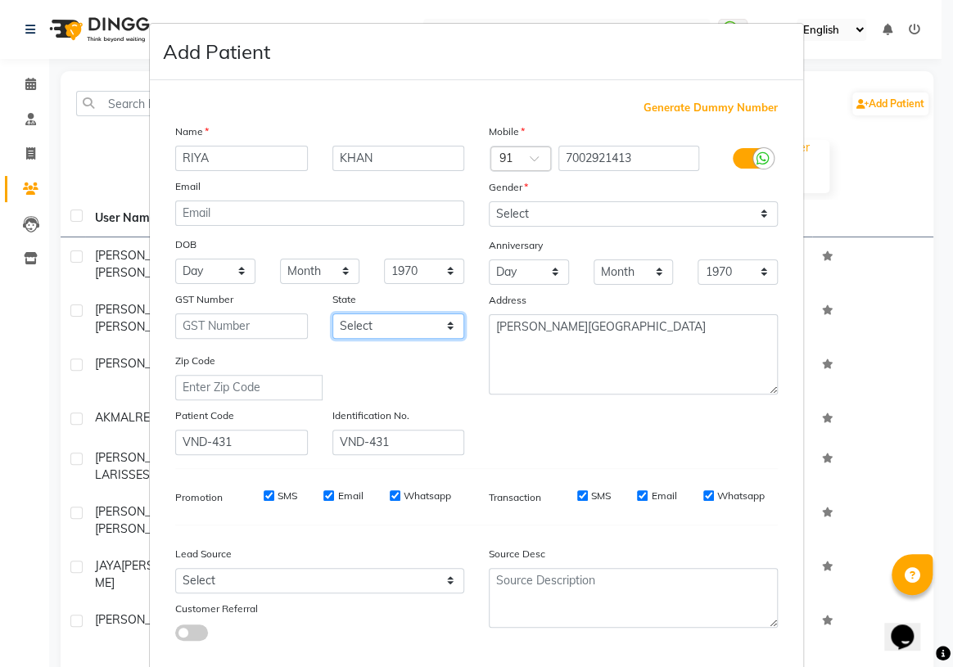
click at [412, 332] on select "Select [GEOGRAPHIC_DATA] [GEOGRAPHIC_DATA] [GEOGRAPHIC_DATA] [GEOGRAPHIC_DATA] …" at bounding box center [398, 325] width 133 height 25
select select "22"
click at [332, 315] on select "Select [GEOGRAPHIC_DATA] [GEOGRAPHIC_DATA] [GEOGRAPHIC_DATA] [GEOGRAPHIC_DATA] …" at bounding box center [398, 325] width 133 height 25
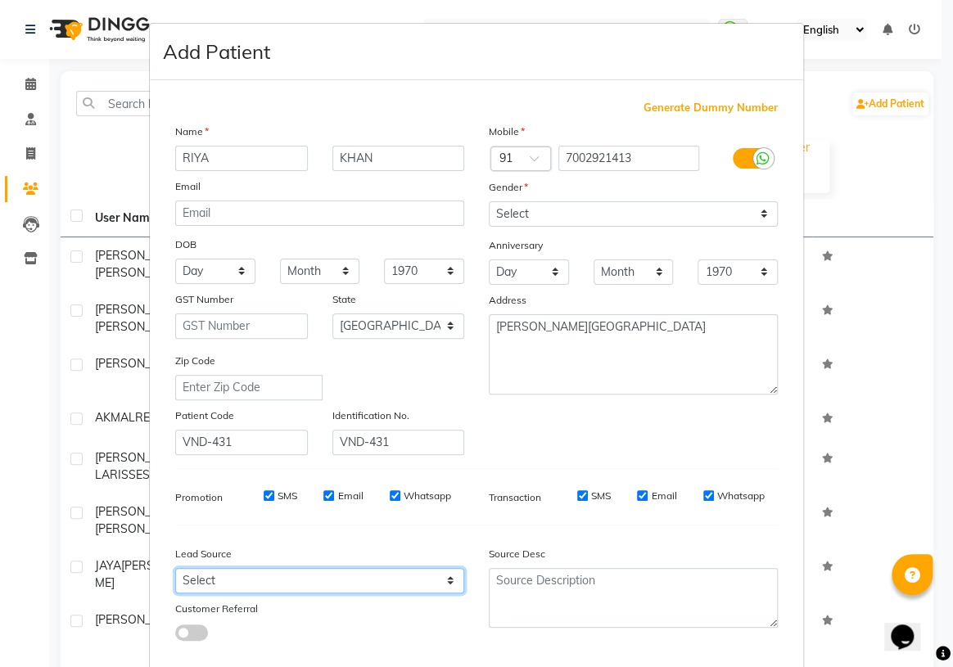
click at [228, 589] on select "Select Walk-in Referral Internet Friend Word of Mouth Advertisement Facebook Ju…" at bounding box center [319, 580] width 289 height 25
select select "50944"
click at [175, 571] on select "Select Walk-in Referral Internet Friend Word of Mouth Advertisement Facebook Ju…" at bounding box center [319, 580] width 289 height 25
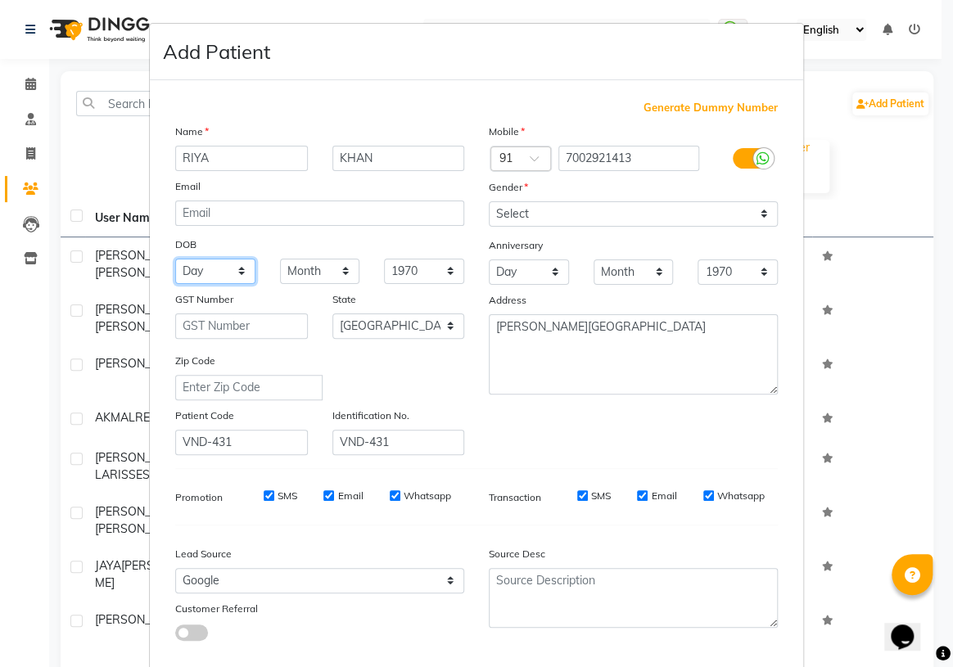
click at [232, 265] on select "Day 01 02 03 04 05 06 07 08 09 10 11 12 13 14 15 16 17 18 19 20 21 22 23 24 25 …" at bounding box center [215, 271] width 80 height 25
select select "12"
click at [175, 259] on select "Day 01 02 03 04 05 06 07 08 09 10 11 12 13 14 15 16 17 18 19 20 21 22 23 24 25 …" at bounding box center [215, 271] width 80 height 25
click at [318, 246] on div "DOB" at bounding box center [319, 245] width 313 height 26
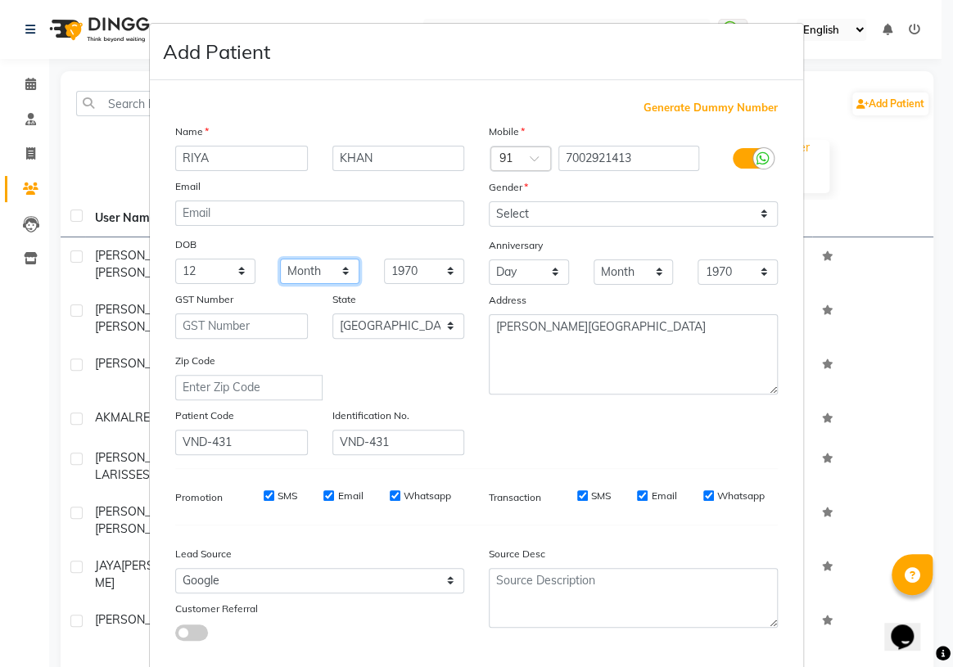
click at [316, 262] on select "Month January February March April May June July August September October Novem…" at bounding box center [320, 271] width 80 height 25
select select "12"
click at [280, 259] on select "Month January February March April May June July August September October Novem…" at bounding box center [320, 271] width 80 height 25
click at [440, 265] on select "1940 1941 1942 1943 1944 1945 1946 1947 1948 1949 1950 1951 1952 1953 1954 1955…" at bounding box center [424, 271] width 80 height 25
select select "2002"
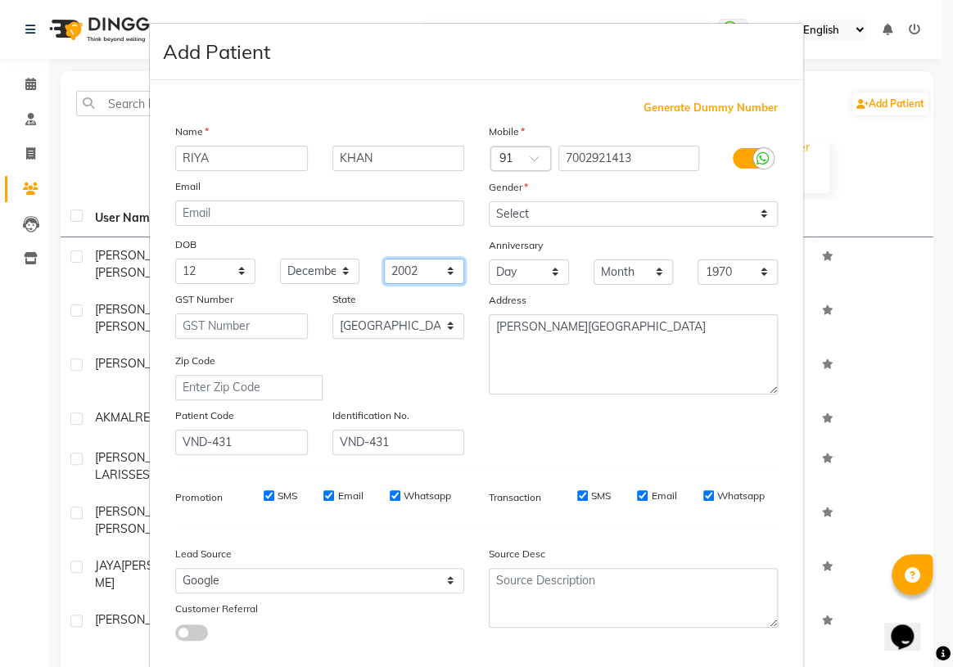
click at [384, 259] on select "1940 1941 1942 1943 1944 1945 1946 1947 1948 1949 1950 1951 1952 1953 1954 1955…" at bounding box center [424, 271] width 80 height 25
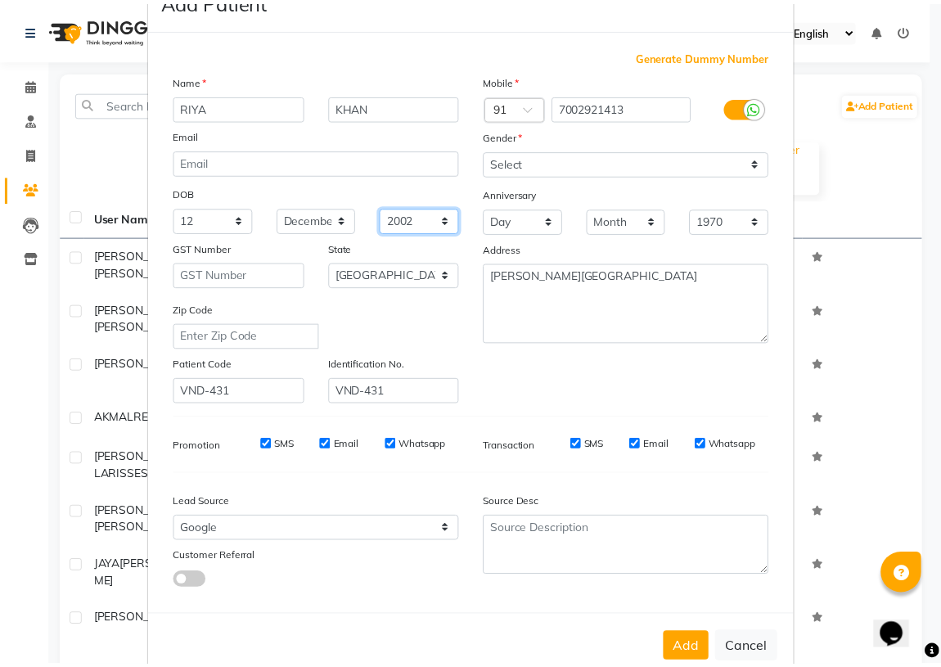
scroll to position [92, 0]
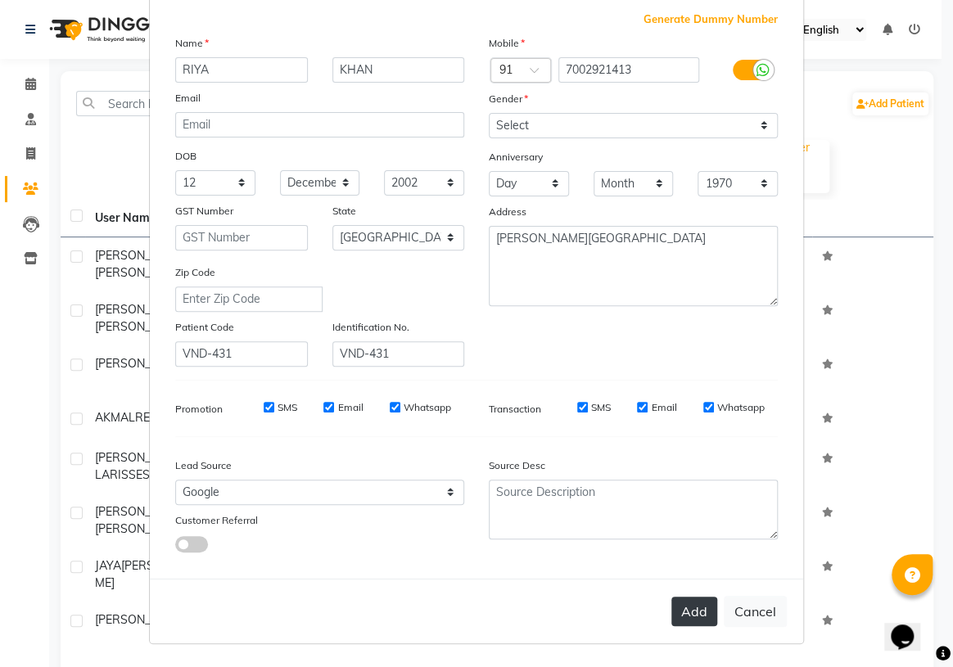
click at [690, 620] on button "Add" at bounding box center [694, 611] width 46 height 29
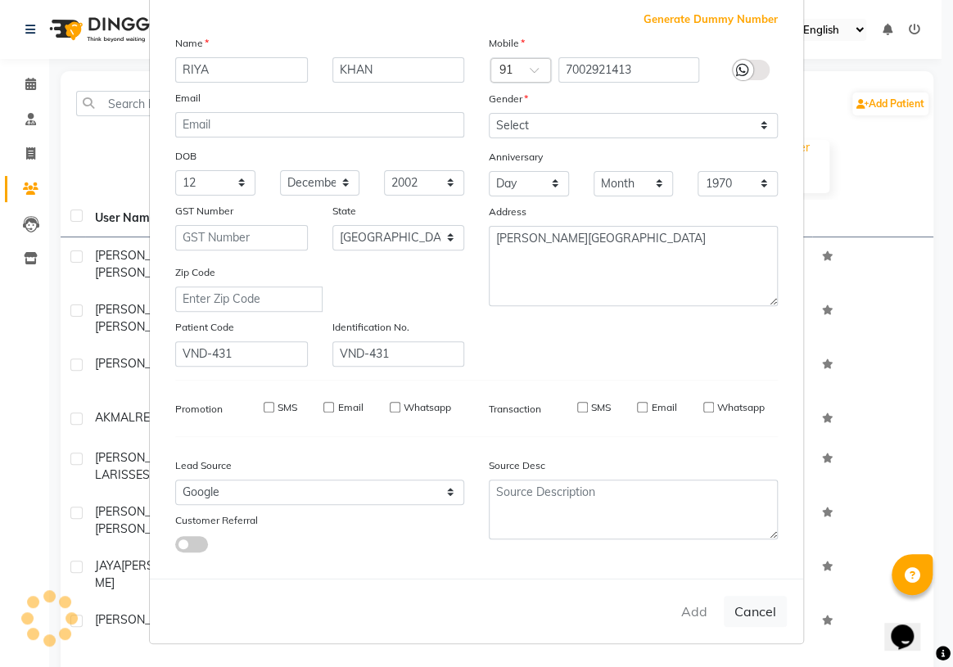
select select
select select "null"
select select
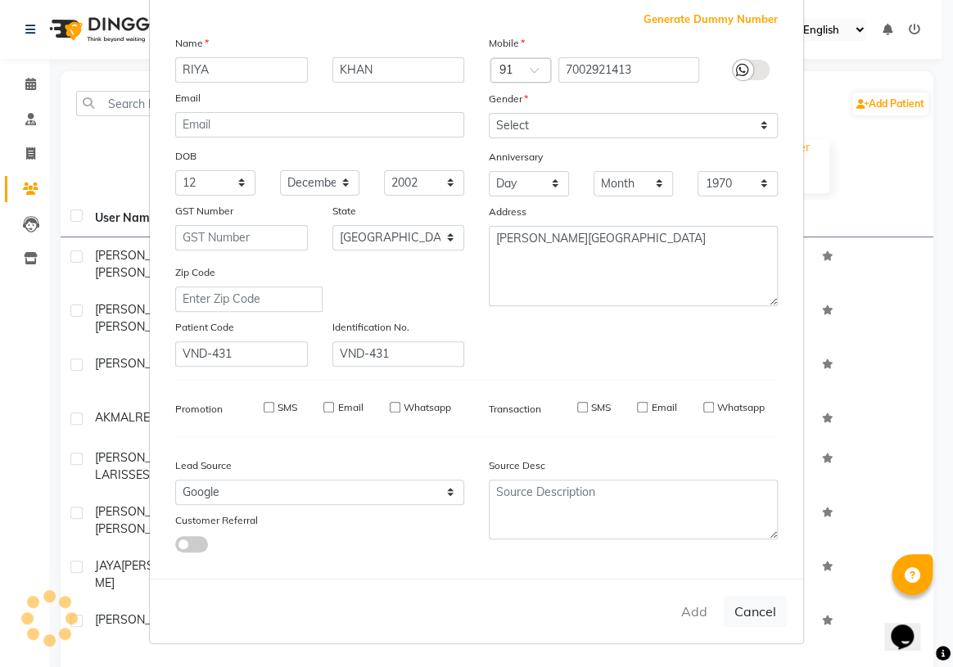
select select
checkbox input "false"
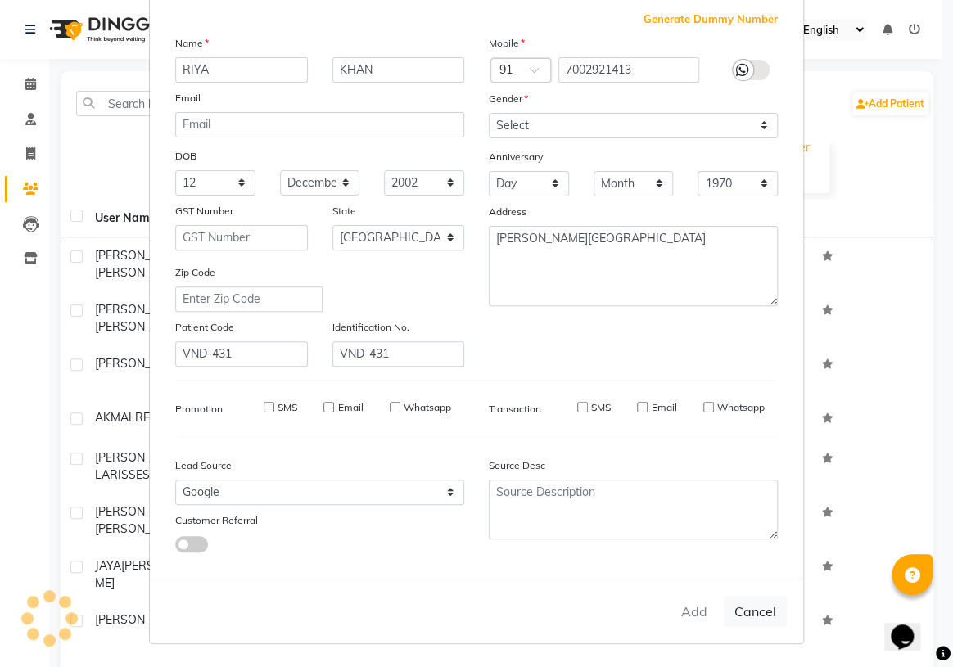
checkbox input "false"
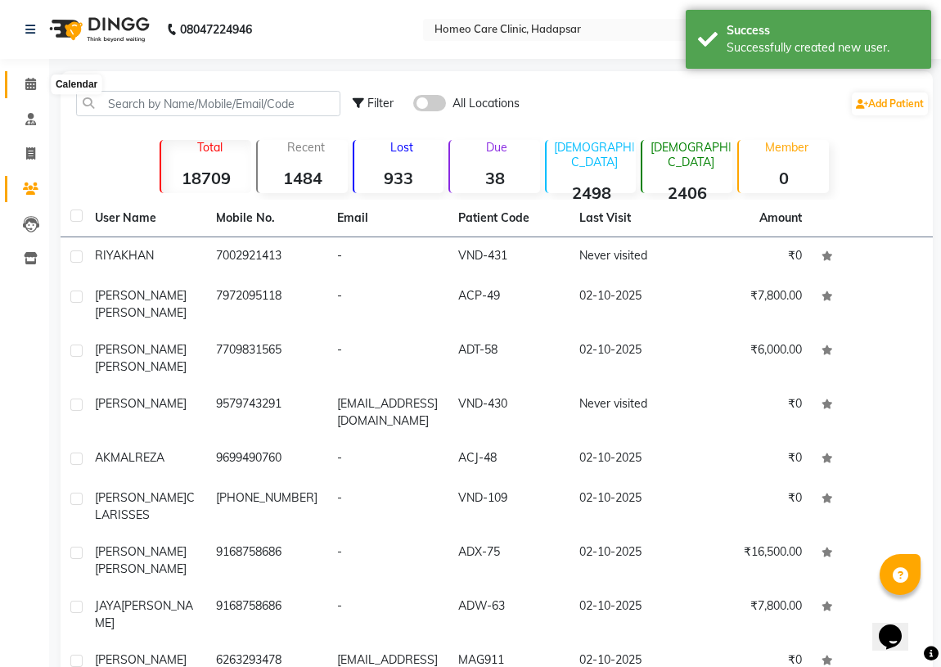
click at [29, 86] on icon at bounding box center [30, 84] width 11 height 12
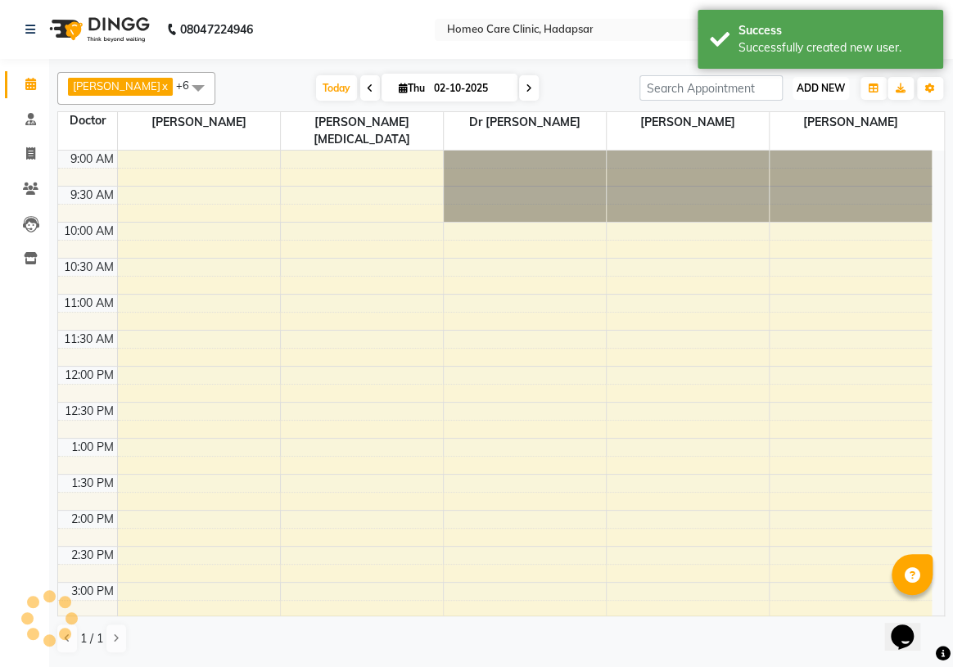
click at [834, 92] on span "ADD NEW" at bounding box center [820, 88] width 48 height 12
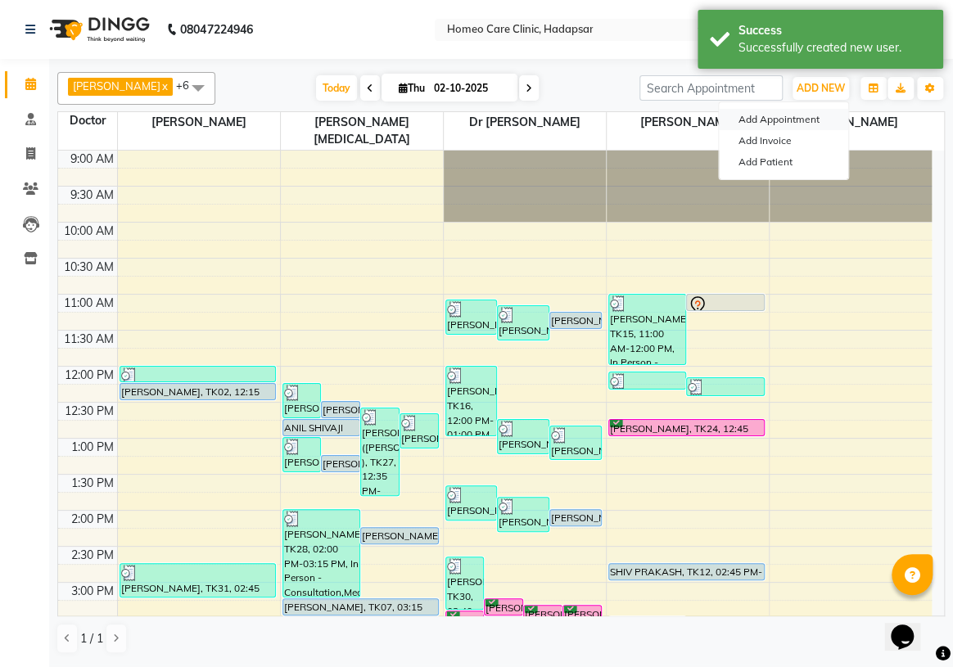
click at [799, 120] on button "Add Appointment" at bounding box center [783, 119] width 129 height 21
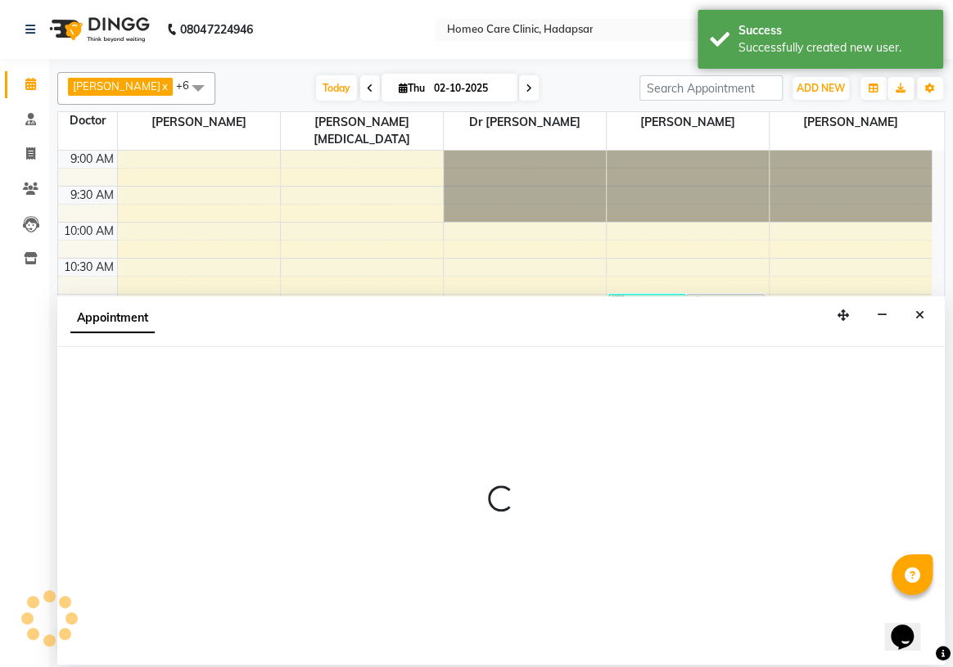
select select "600"
select select "tentative"
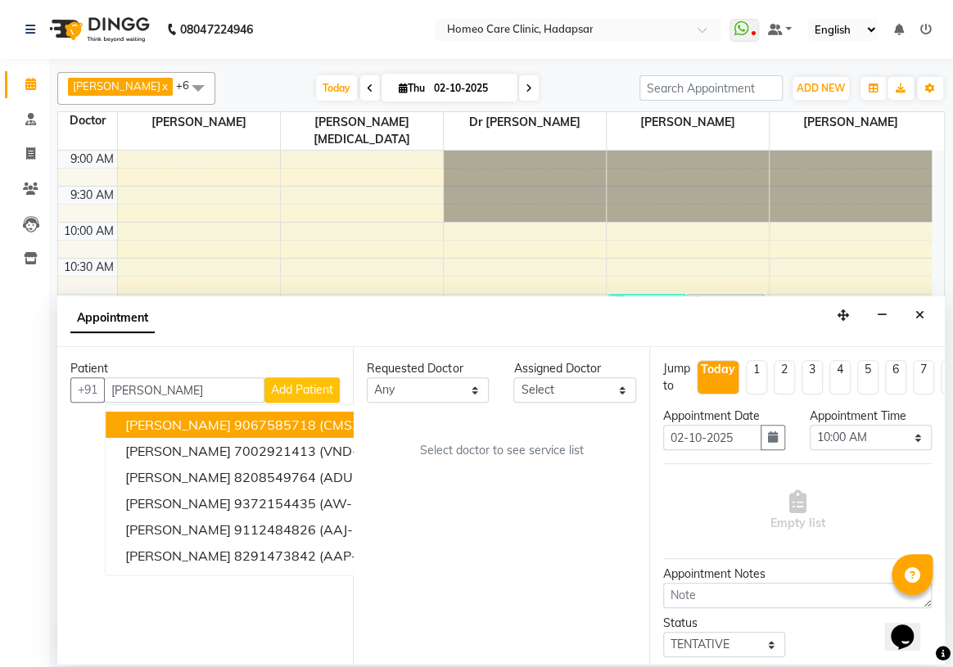
type input "[PERSON_NAME]"
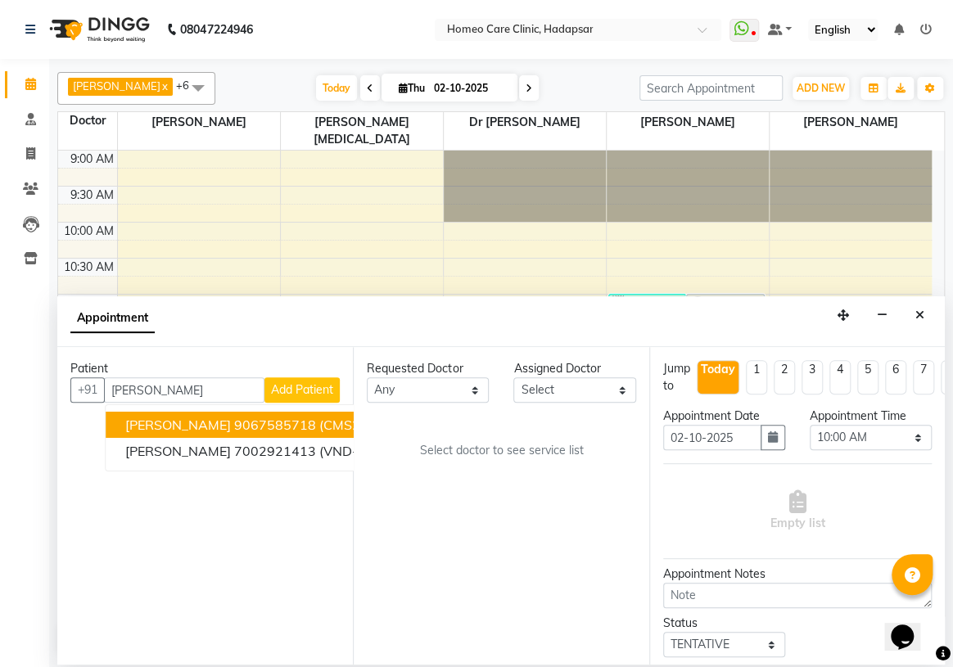
drag, startPoint x: 187, startPoint y: 386, endPoint x: 0, endPoint y: 262, distance: 224.5
click at [0, 274] on app-home "08047224946 Select Location × Homeo Care Clinic, Hadapsar WhatsApp Status ✕ Sta…" at bounding box center [476, 332] width 953 height 665
click at [187, 419] on span "[PERSON_NAME]" at bounding box center [178, 425] width 106 height 16
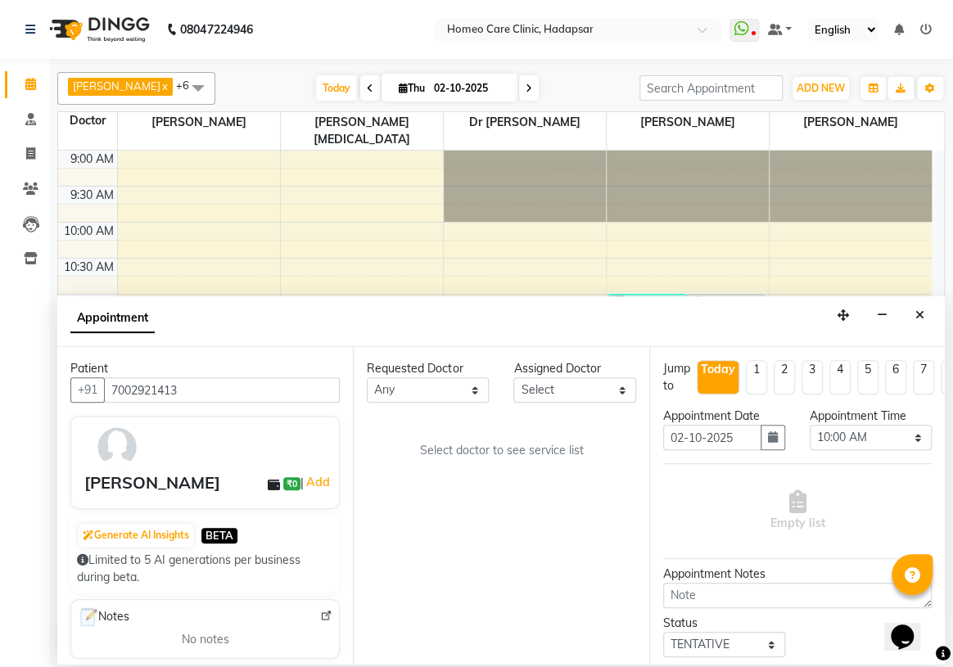
type input "7002921413"
click at [598, 391] on select "Select Dingg Support [PERSON_NAME] [PERSON_NAME] [PERSON_NAME] [PERSON_NAME][ME…" at bounding box center [574, 389] width 122 height 25
select select "70882"
click at [513, 377] on select "Select Dingg Support [PERSON_NAME] [PERSON_NAME] [PERSON_NAME] [PERSON_NAME][ME…" at bounding box center [574, 389] width 122 height 25
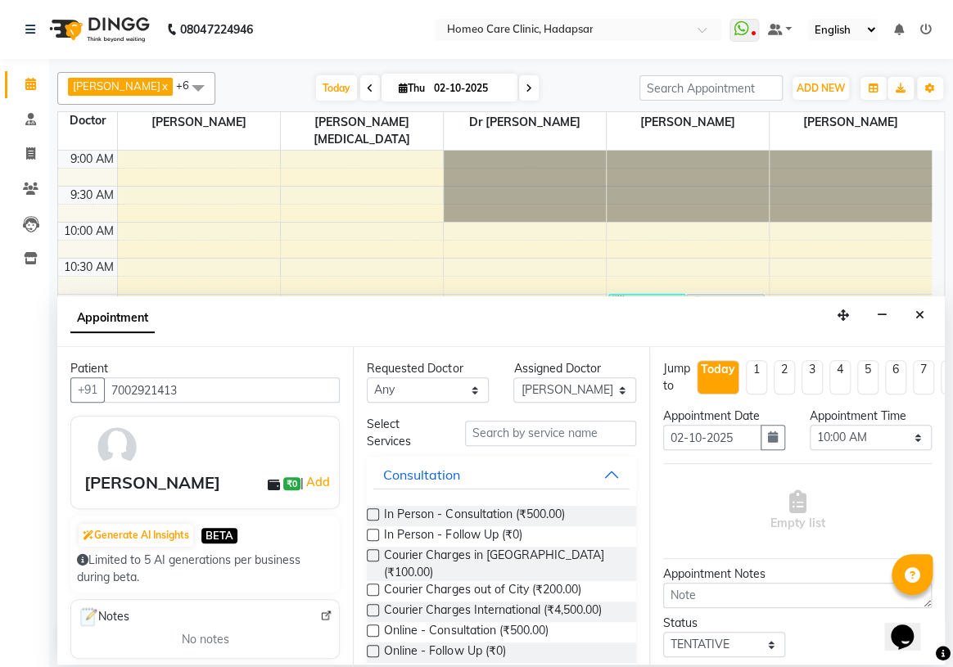
click at [373, 516] on label at bounding box center [373, 514] width 12 height 12
click at [373, 516] on input "checkbox" at bounding box center [372, 516] width 11 height 11
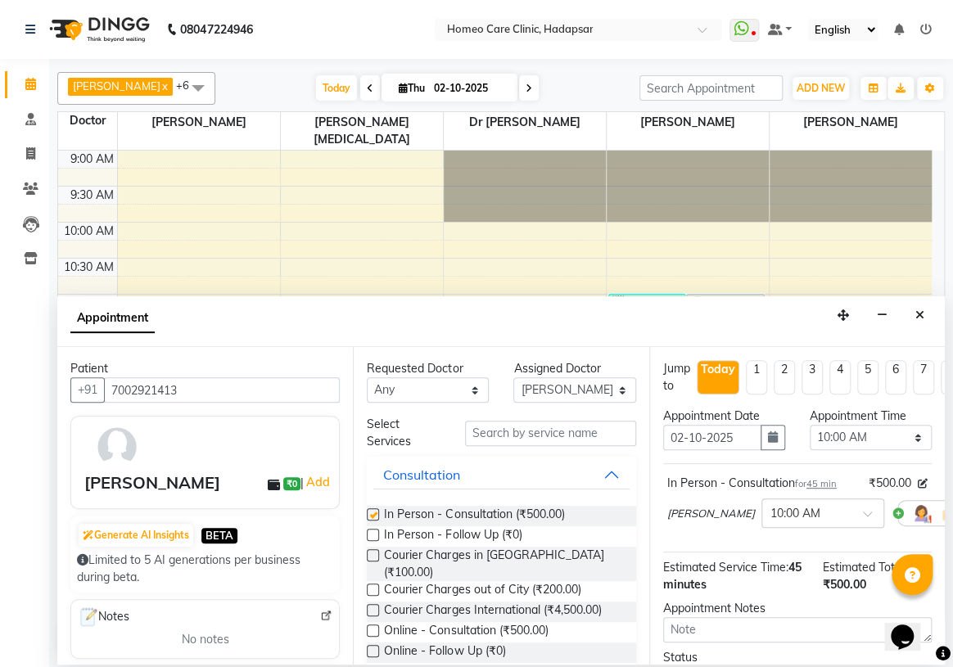
checkbox input "false"
click at [817, 431] on select "Select 10:00 AM 10:05 AM 10:10 AM 10:15 AM 10:20 AM 10:25 AM 10:30 AM 10:35 AM …" at bounding box center [870, 437] width 122 height 25
select select "1160"
click at [809, 425] on select "Select 10:00 AM 10:05 AM 10:10 AM 10:15 AM 10:20 AM 10:25 AM 10:30 AM 10:35 AM …" at bounding box center [870, 437] width 122 height 25
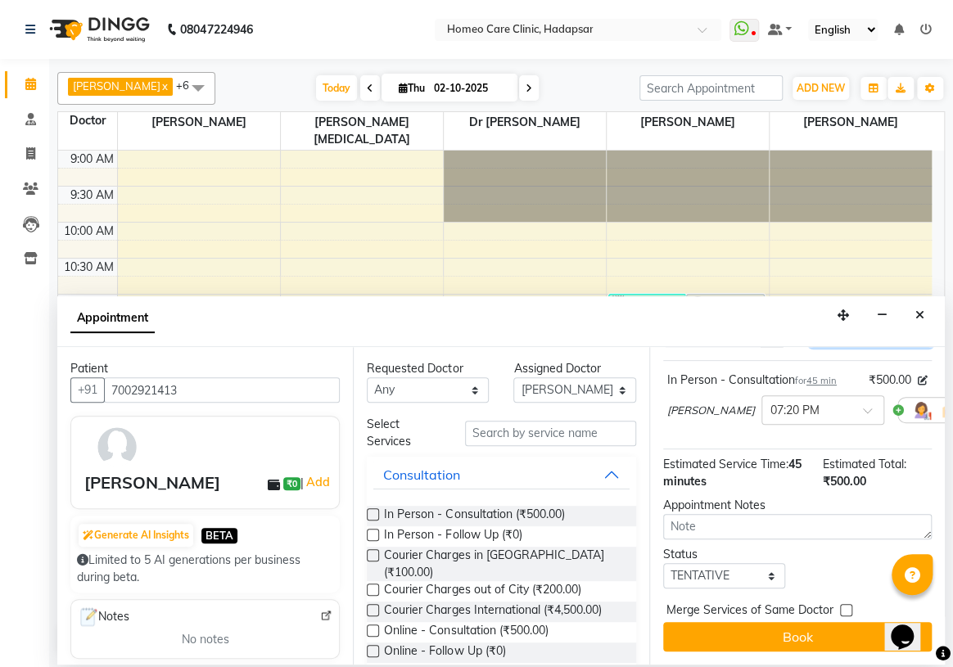
scroll to position [132, 0]
drag, startPoint x: 711, startPoint y: 568, endPoint x: 711, endPoint y: 557, distance: 11.5
click at [711, 568] on select "Select TENTATIVE CONFIRM CHECK-IN UPCOMING" at bounding box center [724, 575] width 122 height 25
select select "confirm booking"
click at [663, 563] on select "Select TENTATIVE CONFIRM CHECK-IN UPCOMING" at bounding box center [724, 575] width 122 height 25
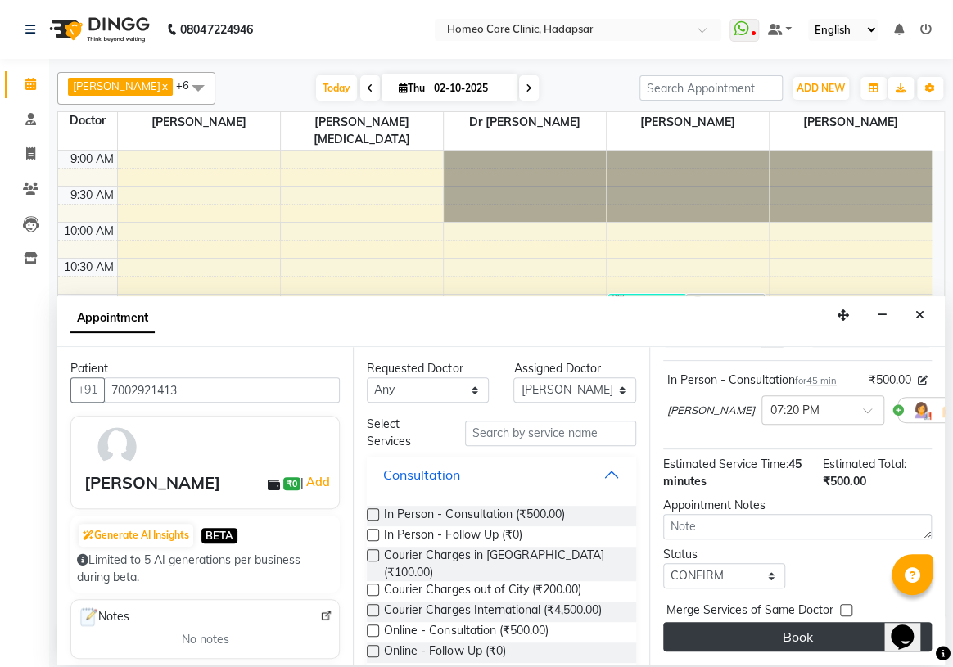
click at [718, 626] on button "Book" at bounding box center [797, 636] width 268 height 29
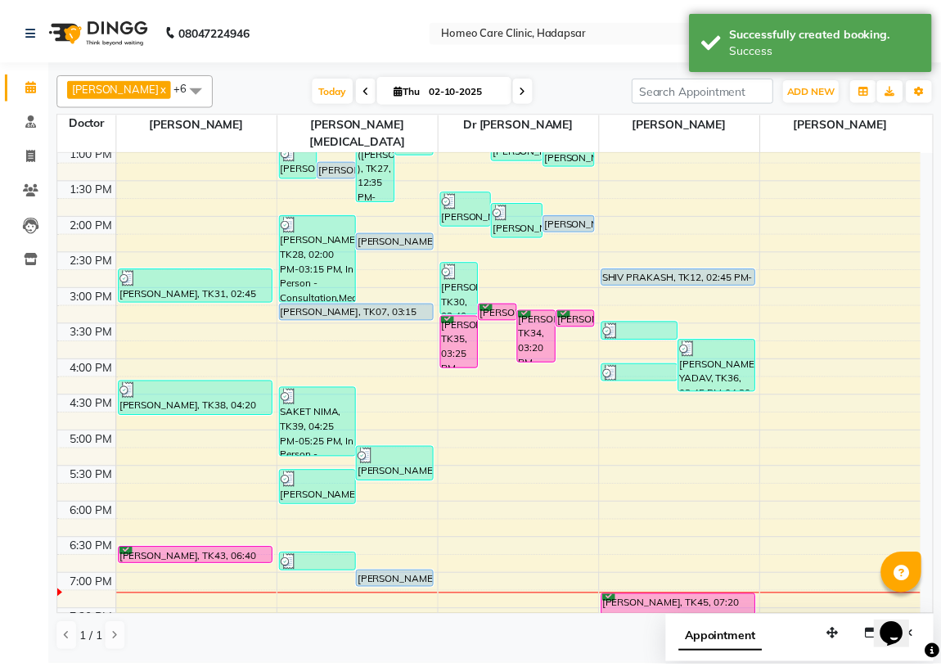
scroll to position [297, 0]
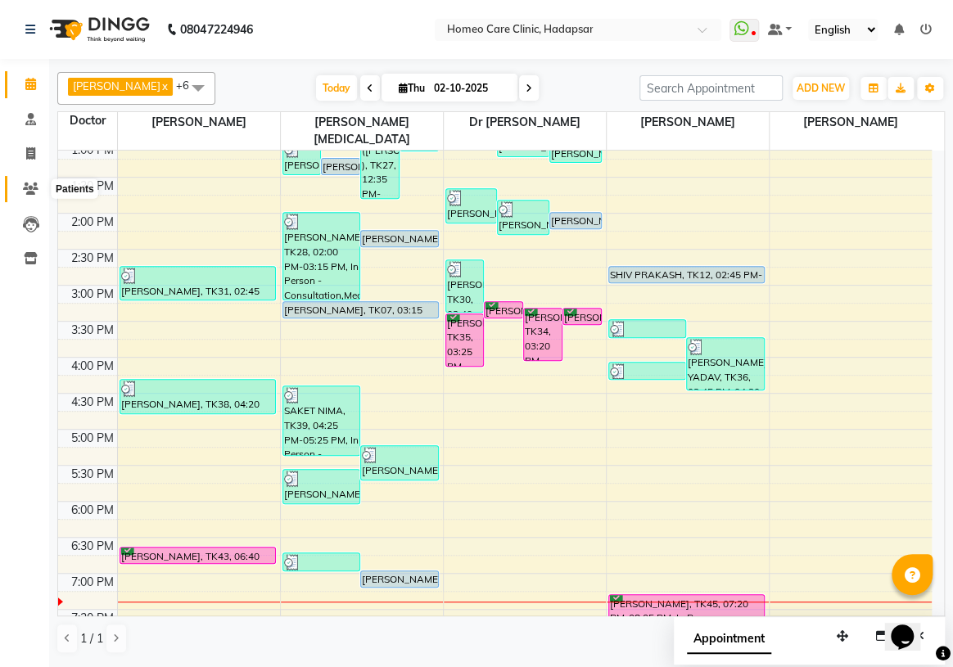
click at [33, 190] on icon at bounding box center [31, 189] width 16 height 12
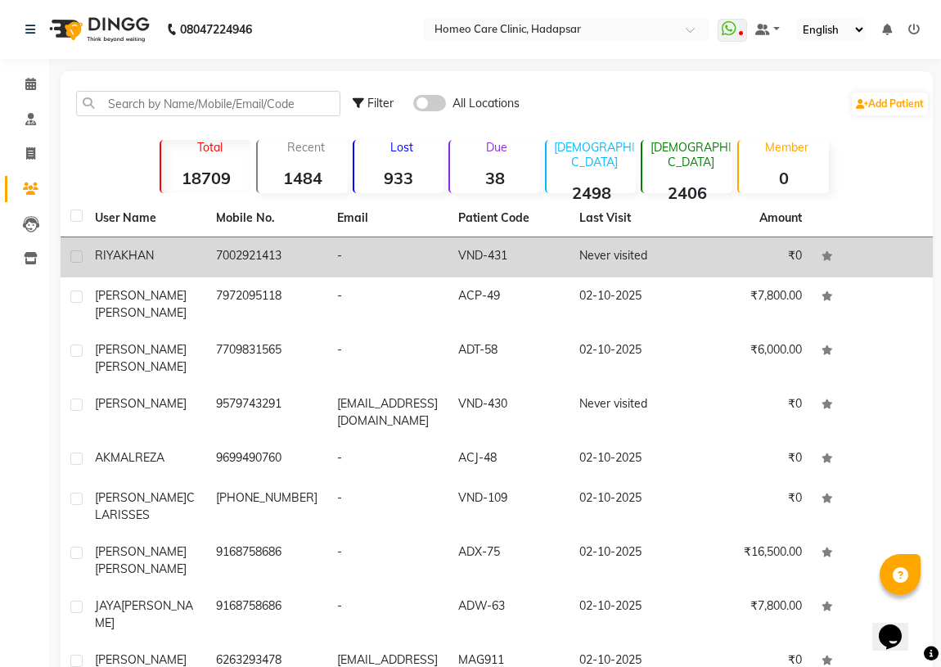
click at [221, 255] on td "7002921413" at bounding box center [266, 257] width 121 height 40
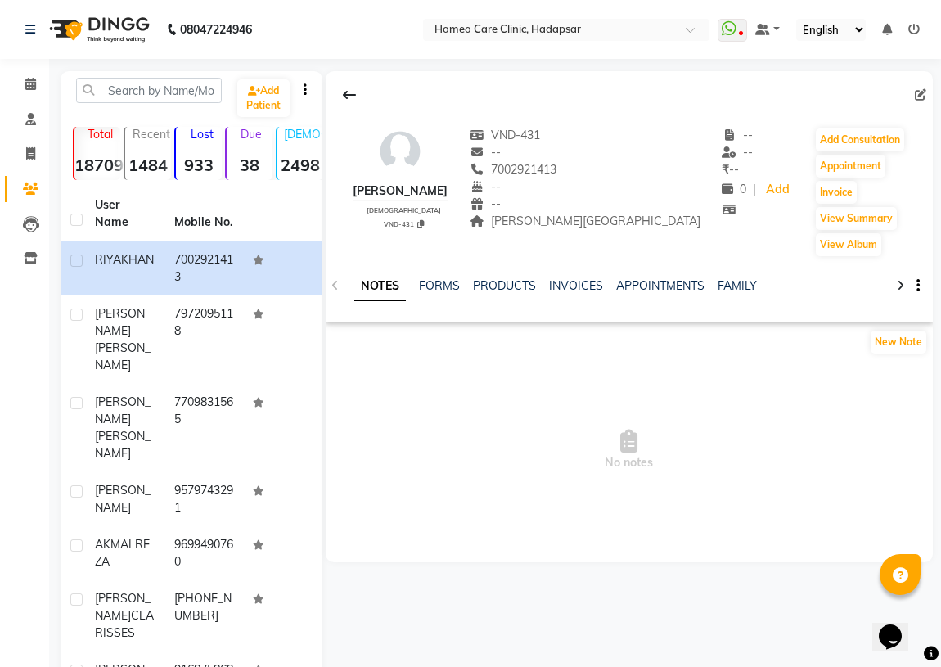
drag, startPoint x: 514, startPoint y: 164, endPoint x: 592, endPoint y: 170, distance: 78.0
click at [592, 170] on div "[PHONE_NUMBER] Mobile No." at bounding box center [585, 169] width 231 height 17
copy span "7002921413"
click at [854, 132] on button "Add Consultation" at bounding box center [860, 140] width 88 height 23
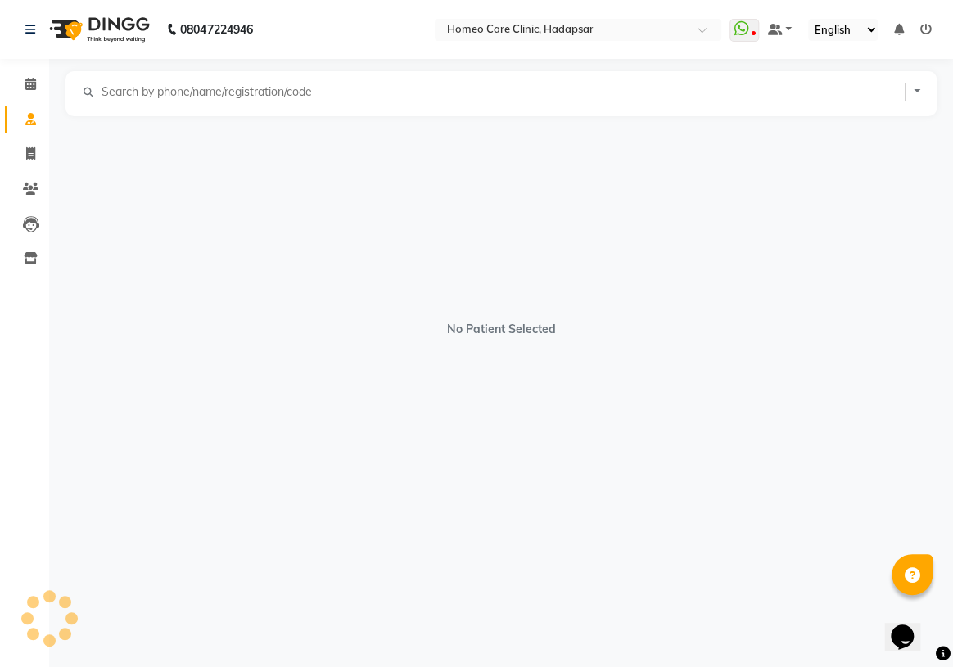
select select "[DEMOGRAPHIC_DATA]"
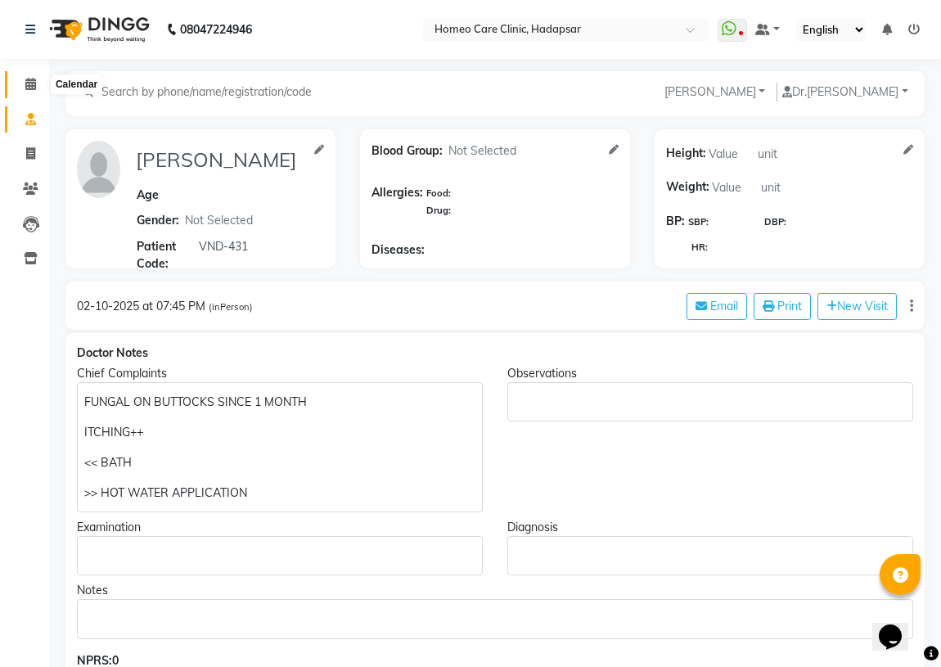
click at [31, 85] on icon at bounding box center [30, 84] width 11 height 12
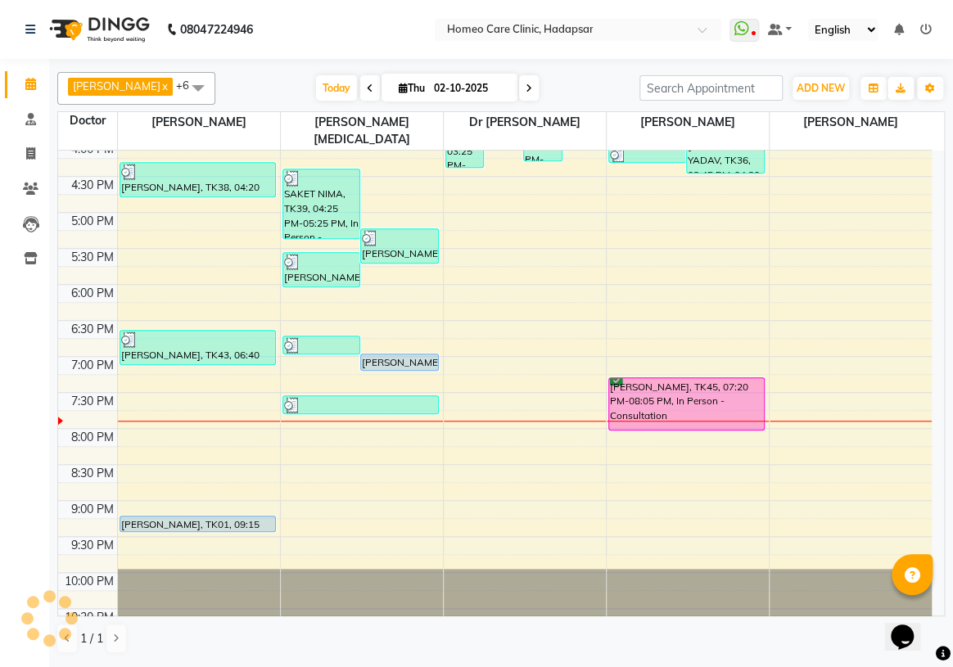
scroll to position [521, 0]
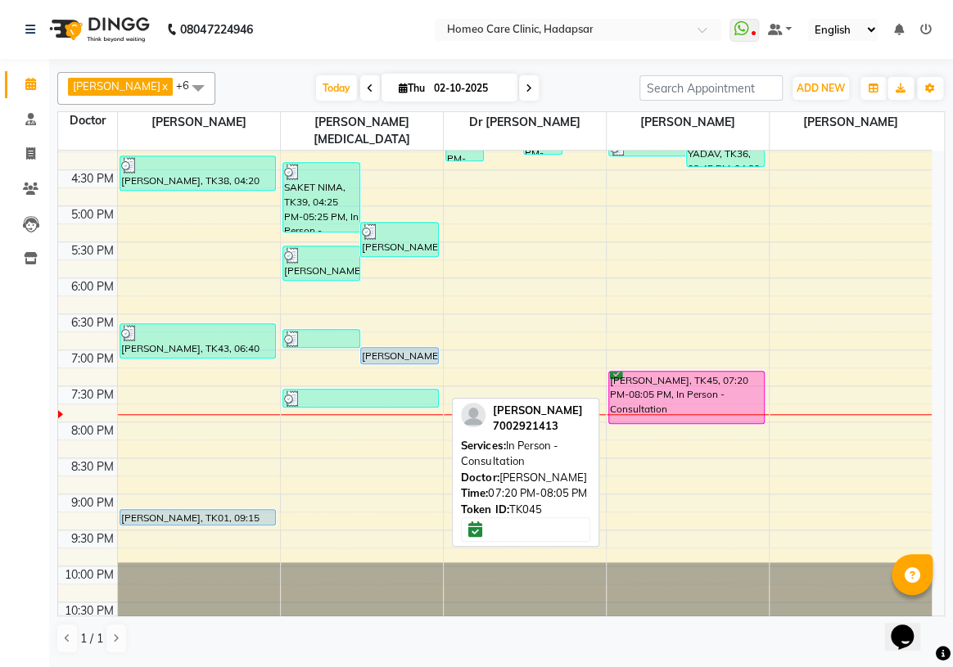
click at [667, 372] on div "[PERSON_NAME], TK45, 07:20 PM-08:05 PM, In Person - Consultation" at bounding box center [686, 398] width 155 height 52
select select "6"
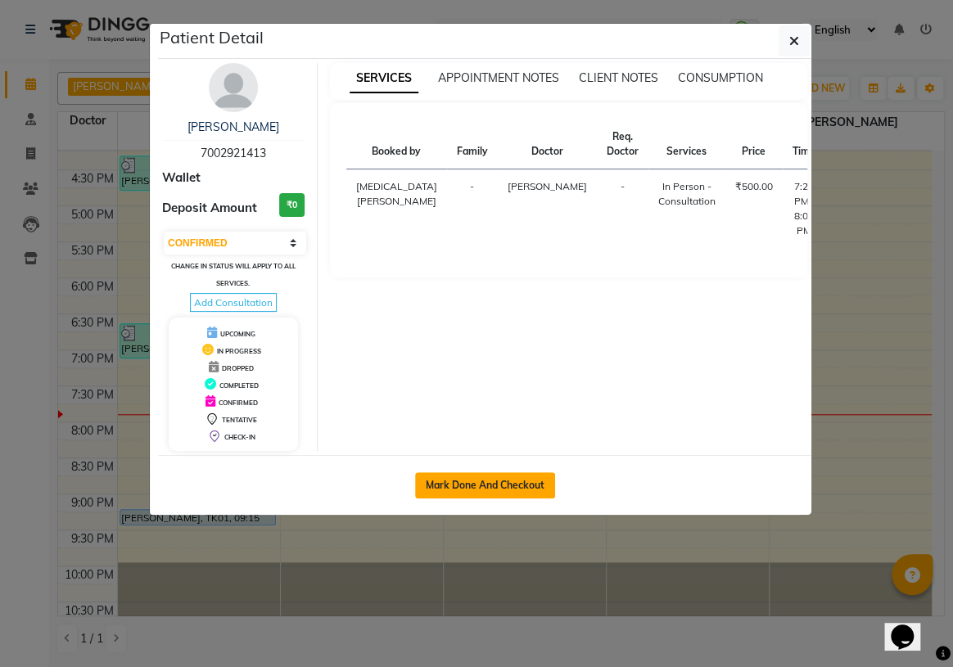
click at [513, 477] on button "Mark Done And Checkout" at bounding box center [485, 485] width 140 height 26
select select "service"
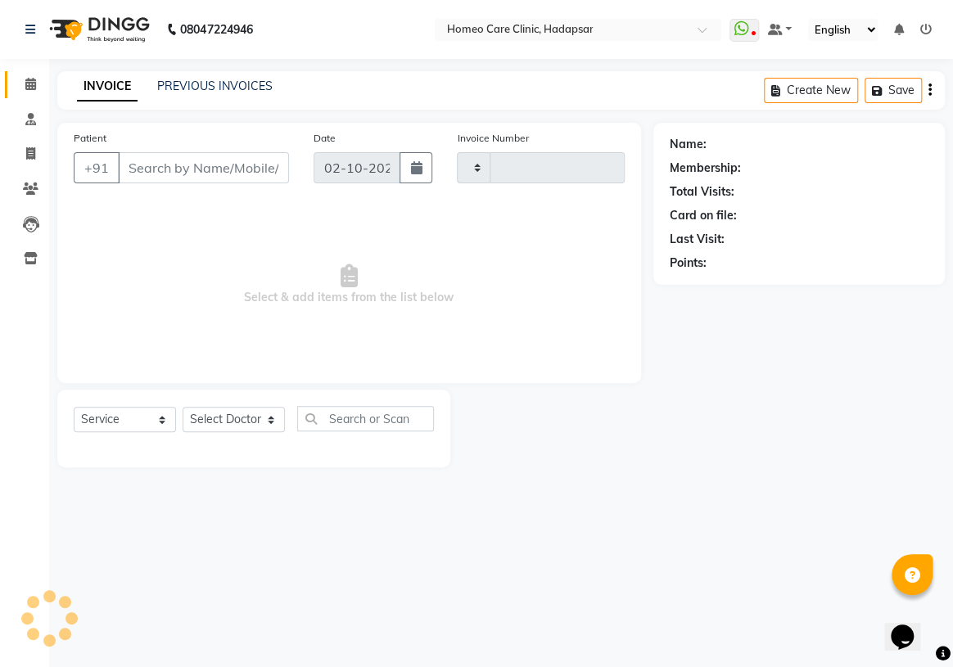
type input "3713"
select select "7485"
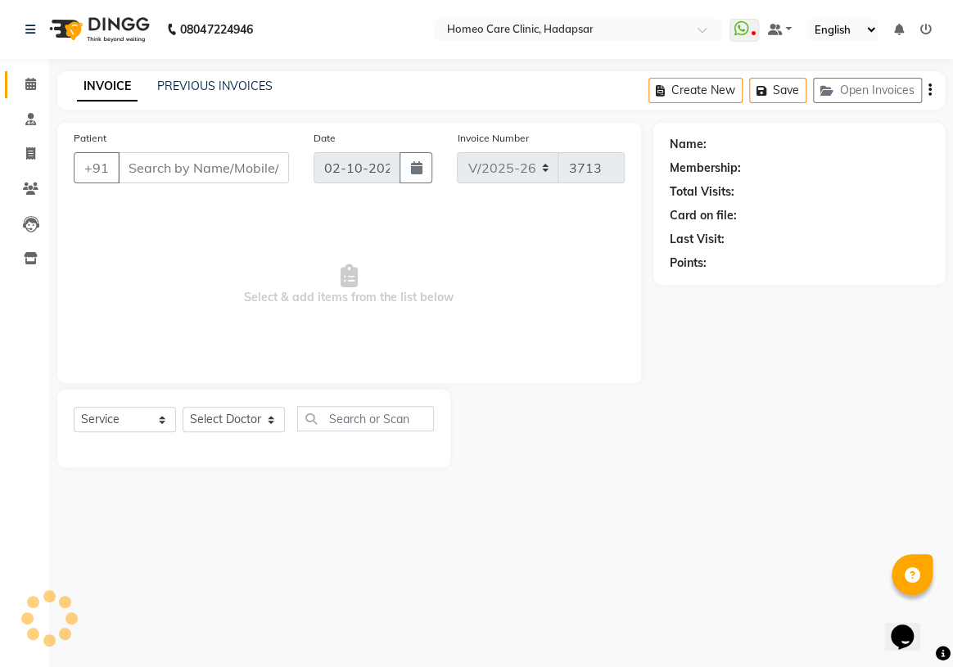
type input "7002921413"
select select "70882"
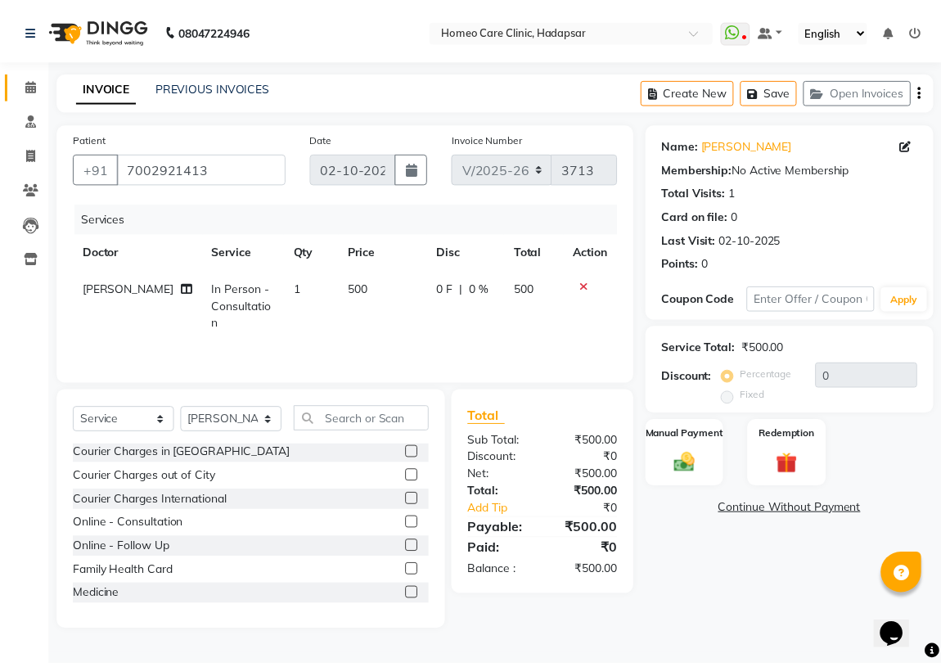
scroll to position [74, 0]
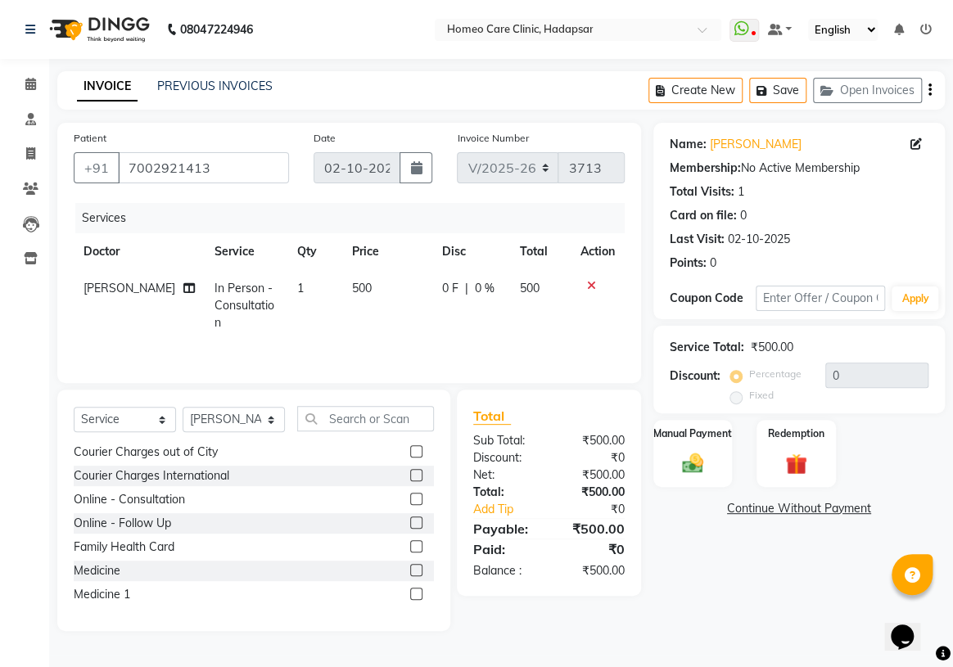
click at [410, 569] on label at bounding box center [416, 570] width 12 height 12
click at [410, 569] on input "checkbox" at bounding box center [415, 571] width 11 height 11
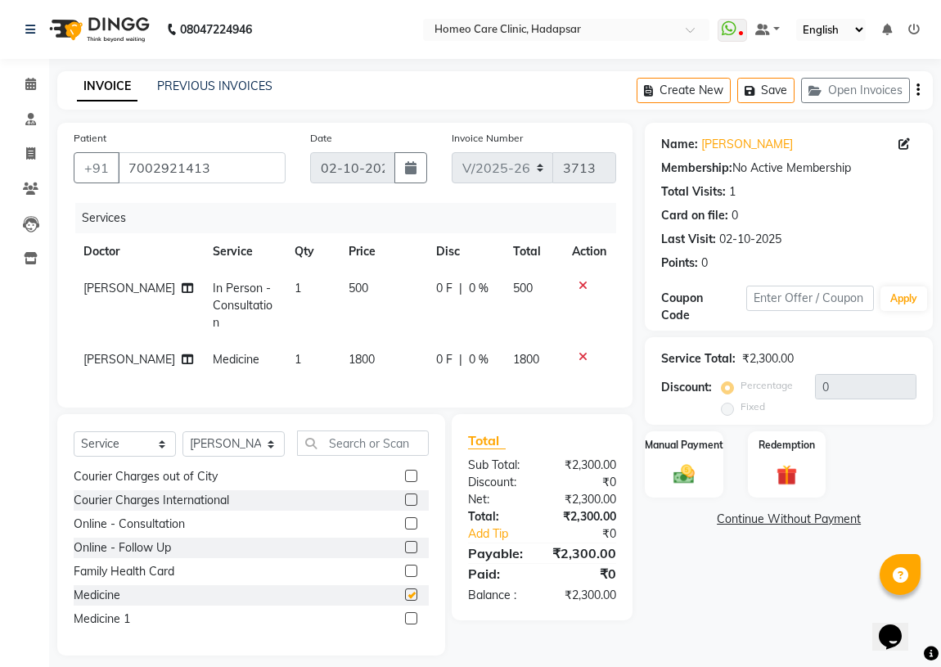
checkbox input "false"
click at [696, 493] on div "Manual Payment" at bounding box center [683, 465] width 81 height 70
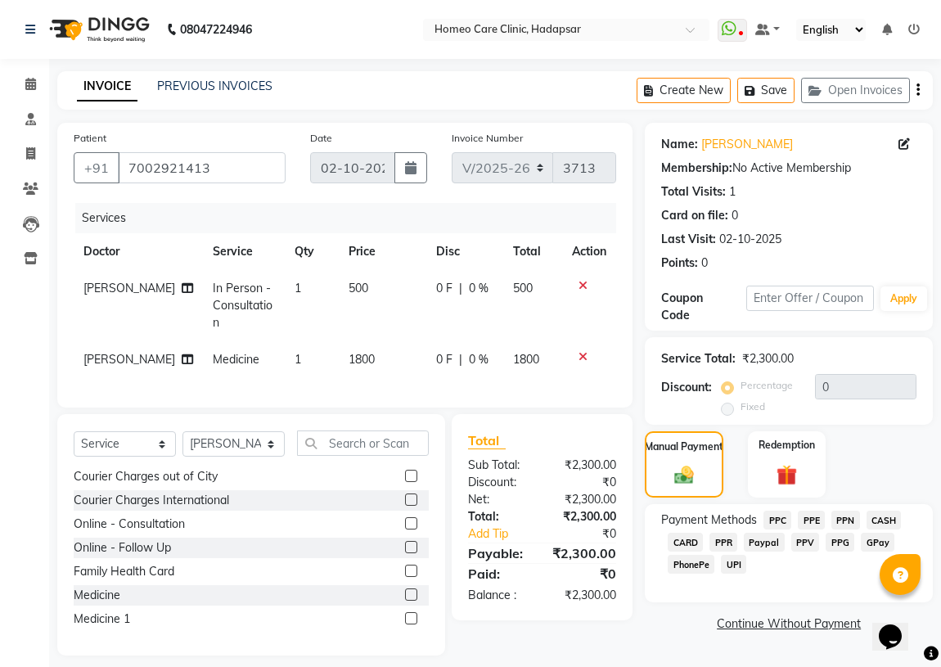
click at [725, 540] on span "PPR" at bounding box center [724, 542] width 28 height 19
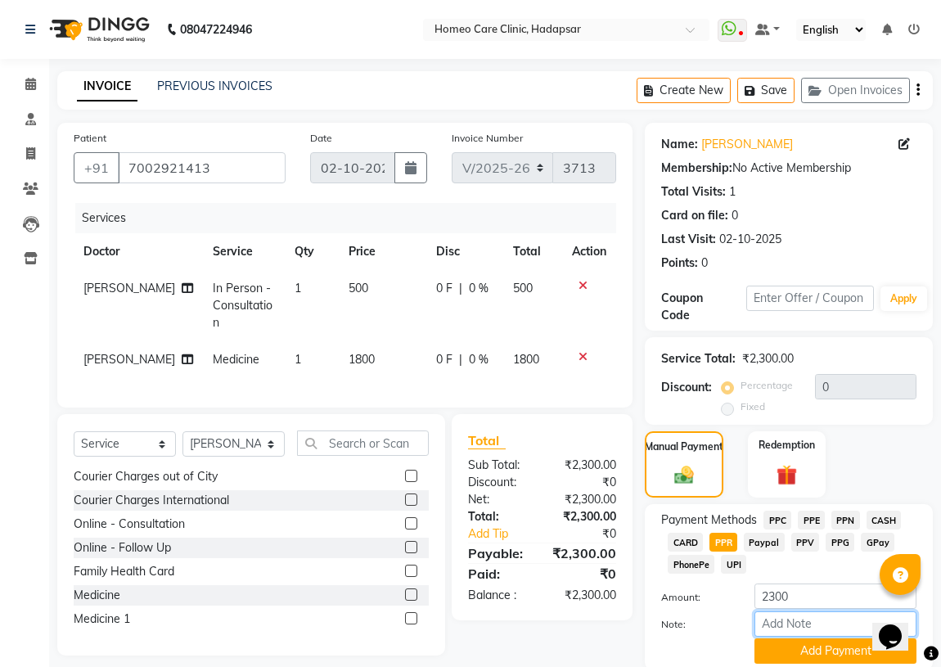
click at [775, 618] on input "Note:" at bounding box center [836, 623] width 162 height 25
type input "PPV"
drag, startPoint x: 818, startPoint y: 617, endPoint x: 728, endPoint y: 625, distance: 90.4
click at [731, 623] on div "Note: PPV" at bounding box center [789, 625] width 280 height 28
click at [780, 629] on input "Note:" at bounding box center [836, 623] width 162 height 25
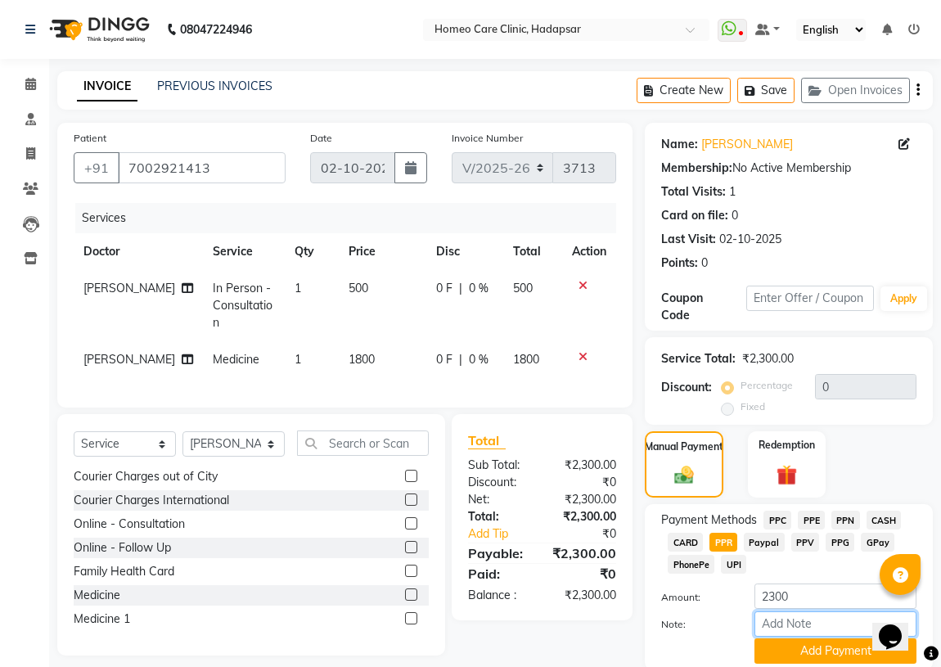
type input "PPR"
click at [805, 656] on button "Add Payment" at bounding box center [836, 650] width 162 height 25
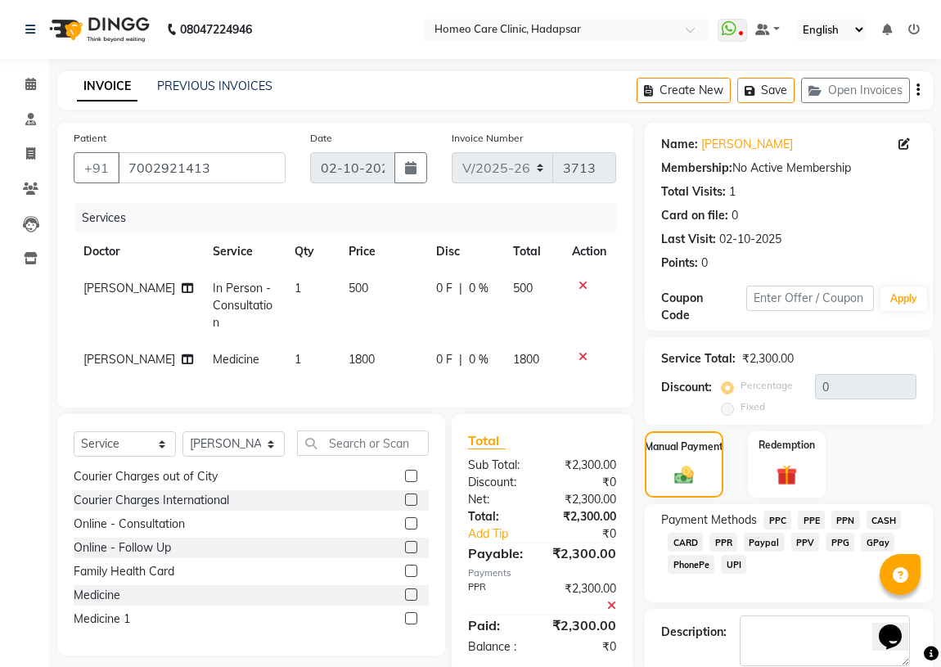
scroll to position [61, 0]
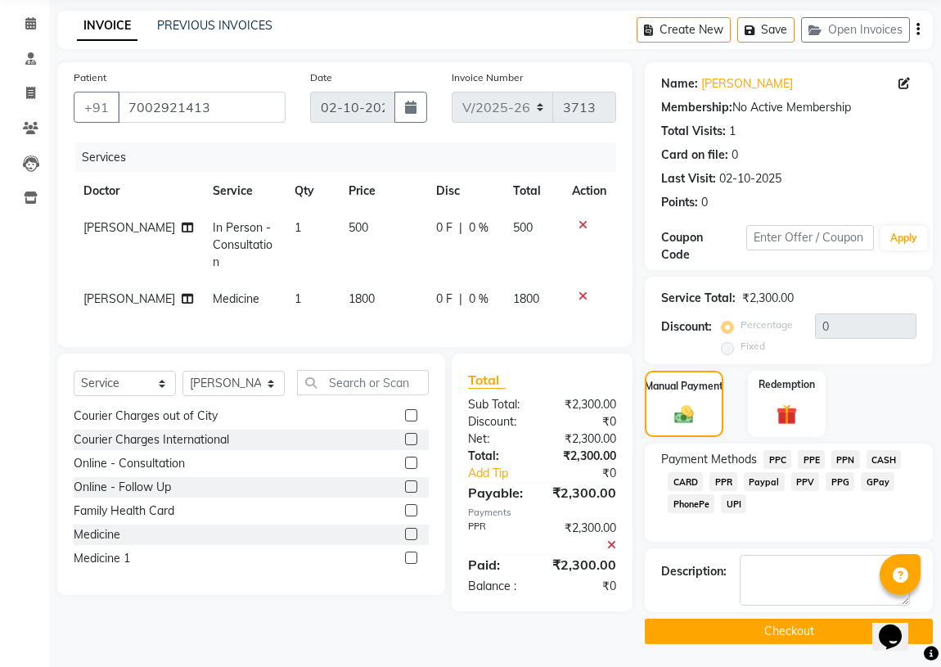
click at [751, 635] on button "Checkout" at bounding box center [789, 631] width 288 height 25
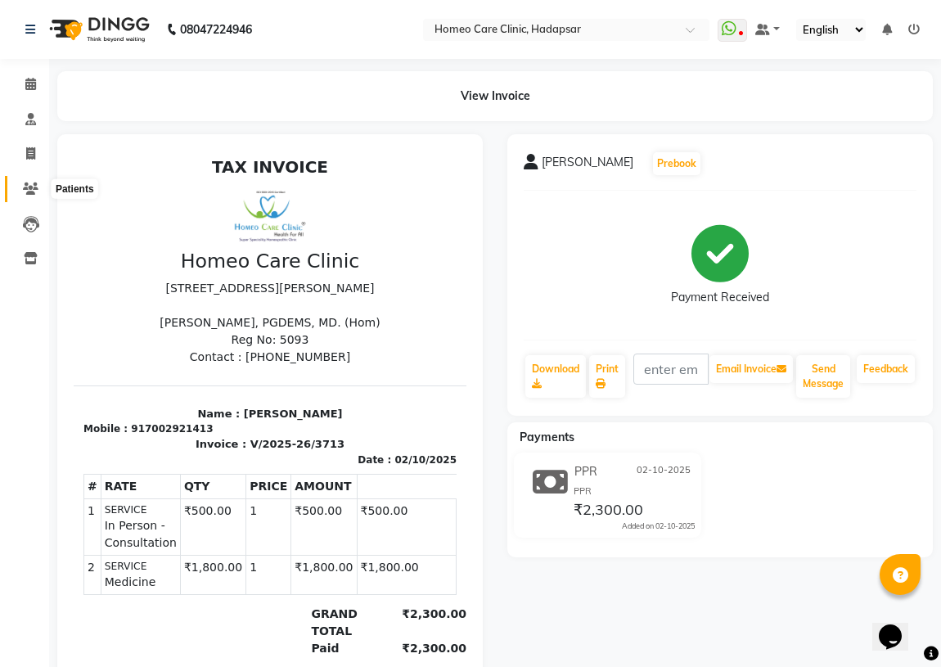
click at [34, 187] on icon at bounding box center [31, 189] width 16 height 12
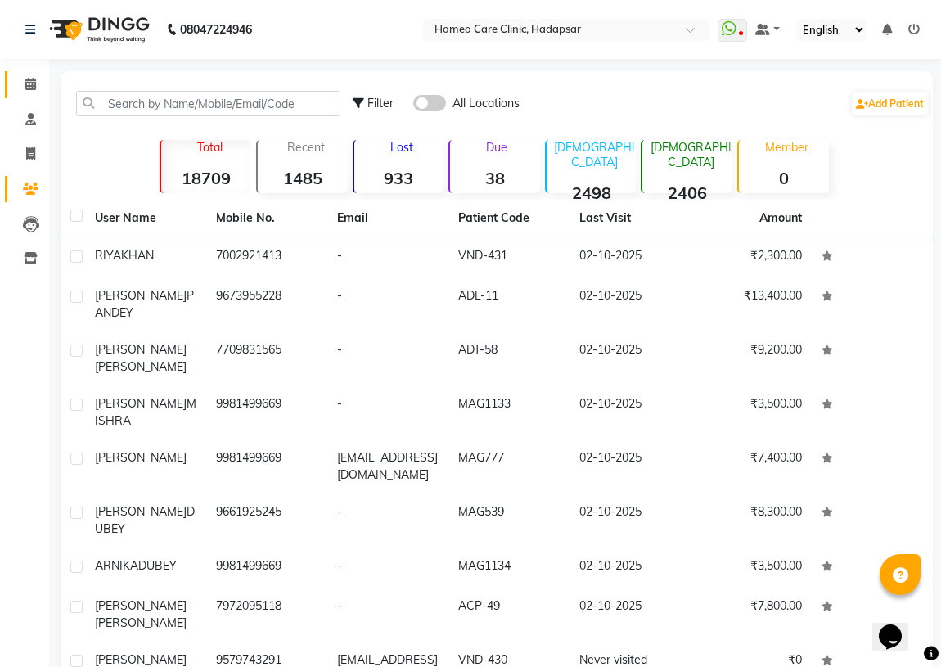
click at [34, 87] on icon at bounding box center [30, 84] width 11 height 12
